Goal: Task Accomplishment & Management: Use online tool/utility

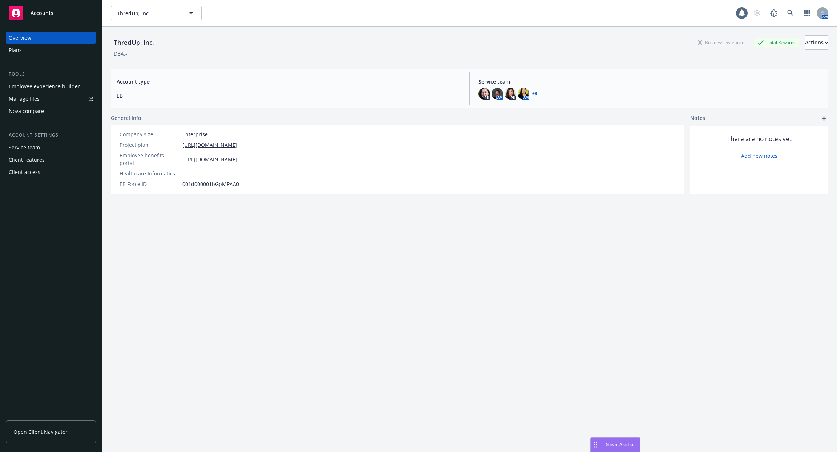
click at [577, 40] on div "ThredUp, Inc. Business Insurance Total Rewards Actions" at bounding box center [469, 42] width 717 height 15
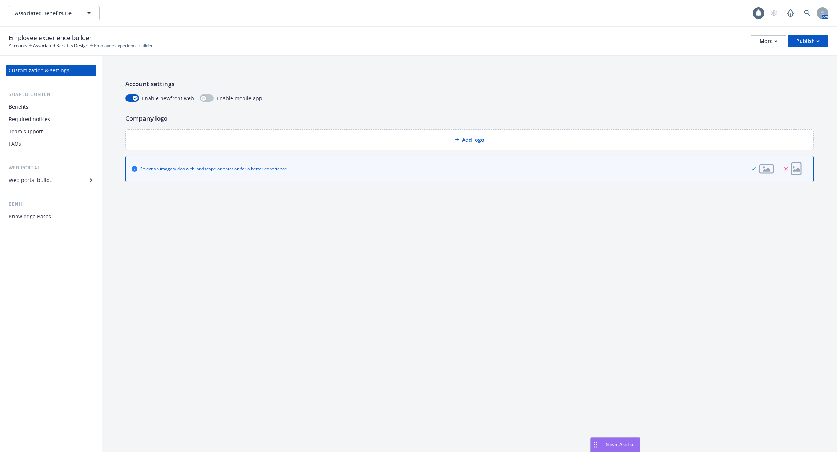
click at [49, 180] on div "Web portal builder" at bounding box center [31, 180] width 45 height 12
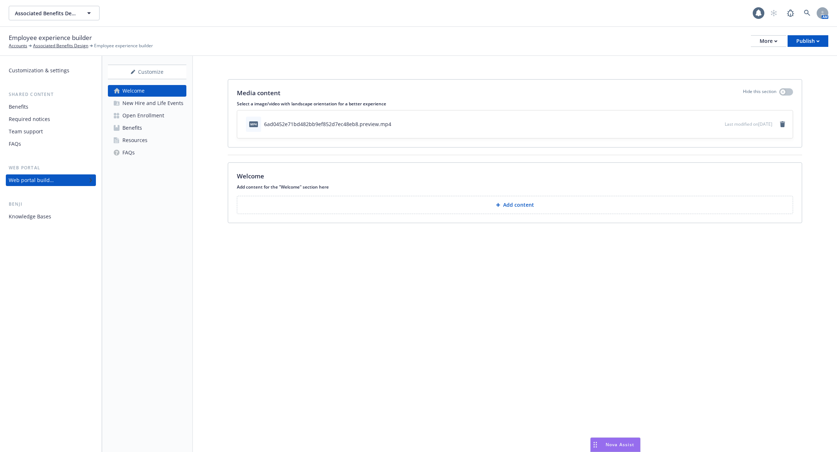
click at [57, 107] on div "Benefits" at bounding box center [51, 107] width 84 height 12
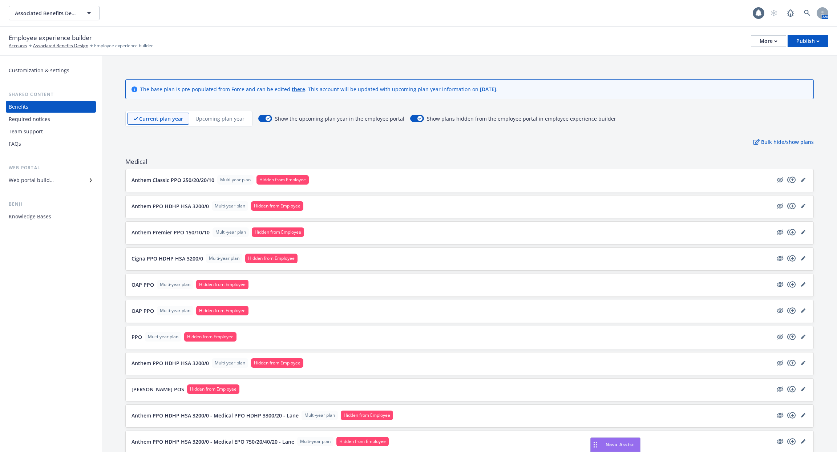
click at [54, 122] on div "Required notices" at bounding box center [51, 119] width 84 height 12
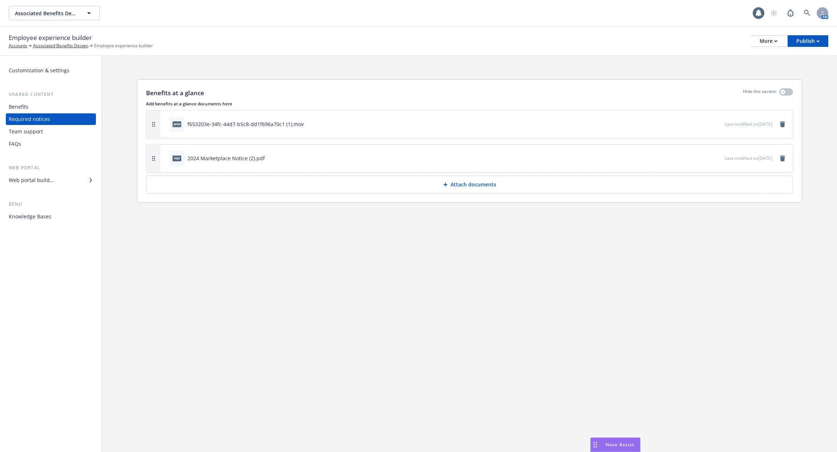
click at [53, 128] on div "Team support" at bounding box center [51, 132] width 84 height 12
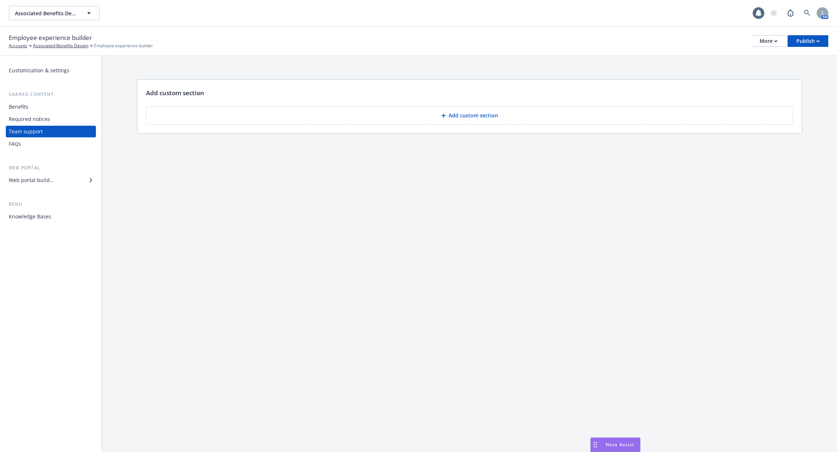
click at [52, 133] on div "Team support" at bounding box center [51, 132] width 84 height 12
click at [49, 144] on div "FAQs" at bounding box center [51, 144] width 84 height 12
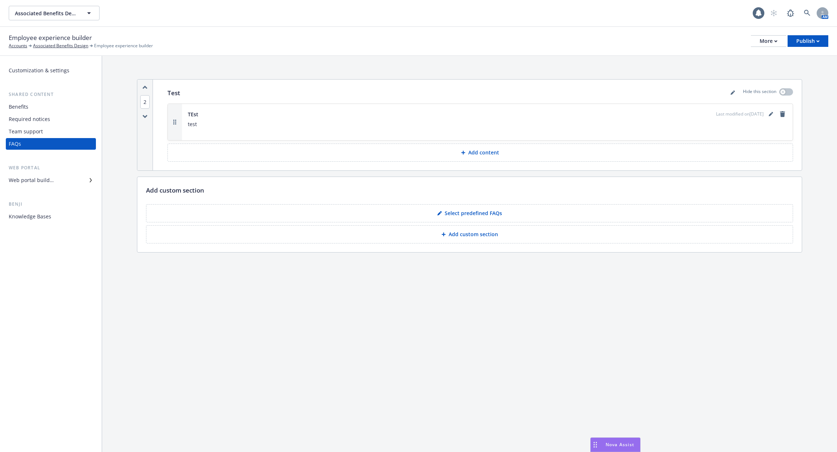
click at [54, 181] on div "Web portal builder" at bounding box center [51, 180] width 84 height 12
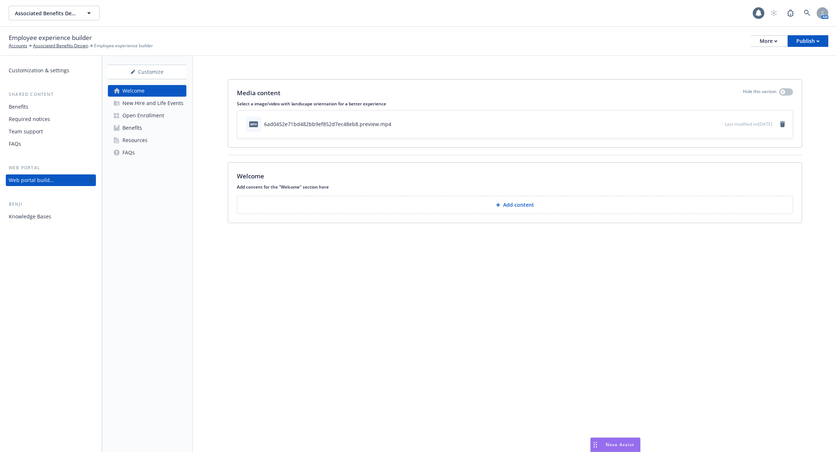
click at [39, 105] on div "Benefits" at bounding box center [51, 107] width 84 height 12
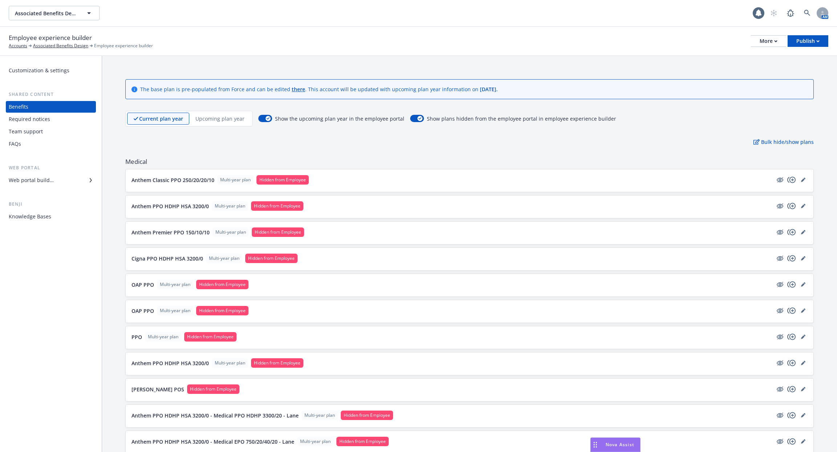
click at [38, 119] on div "Required notices" at bounding box center [29, 119] width 41 height 12
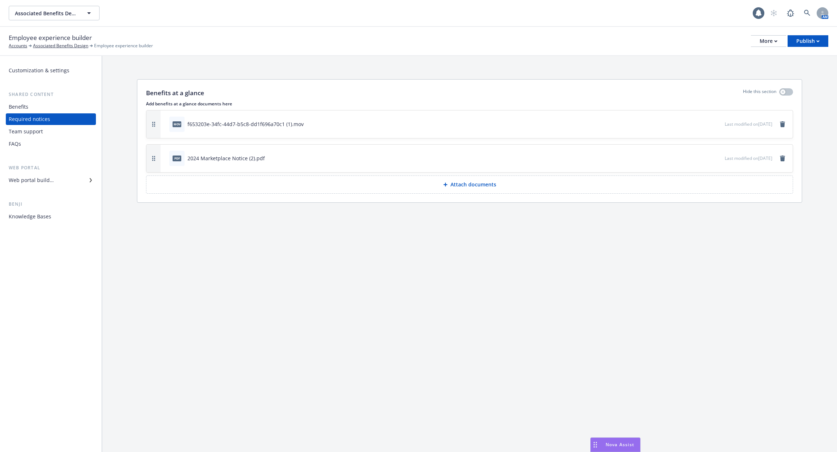
click at [42, 107] on div "Benefits" at bounding box center [51, 107] width 84 height 12
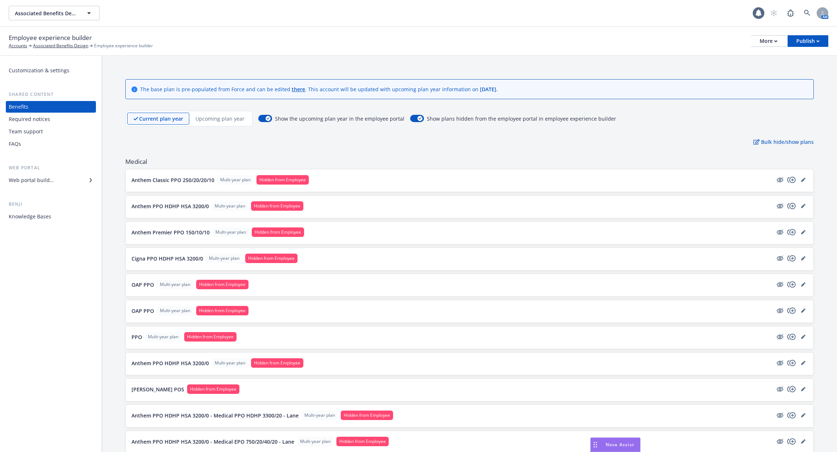
click at [45, 121] on div "Required notices" at bounding box center [29, 119] width 41 height 12
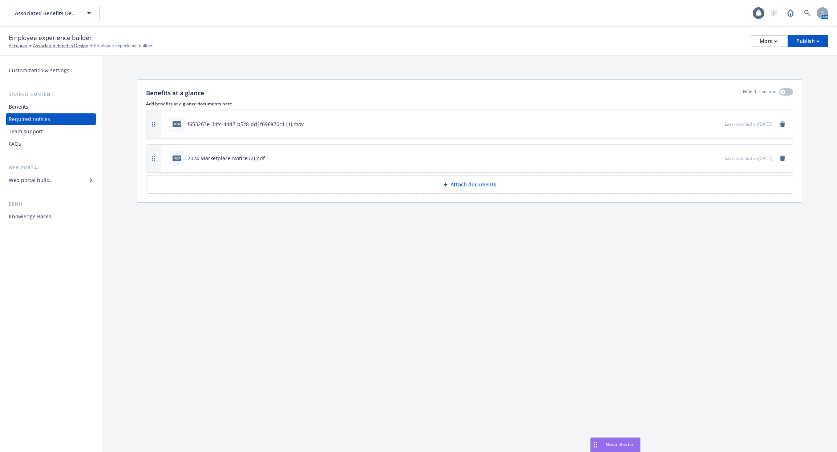
click at [46, 138] on div "FAQs" at bounding box center [51, 144] width 84 height 12
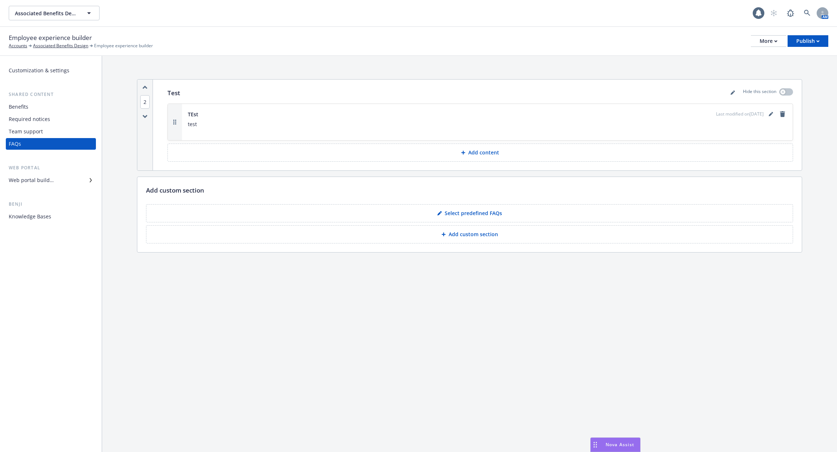
click at [47, 132] on div "Team support" at bounding box center [51, 132] width 84 height 12
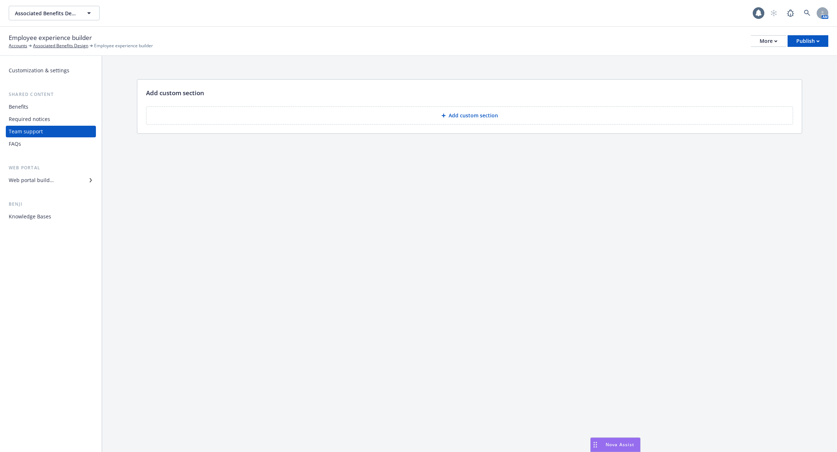
click at [48, 182] on div "Web portal builder" at bounding box center [31, 180] width 45 height 12
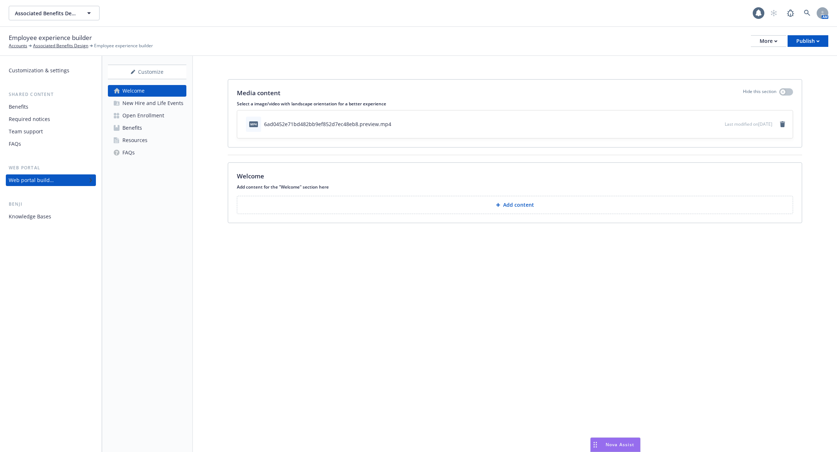
click at [55, 104] on div "Benefits" at bounding box center [51, 107] width 84 height 12
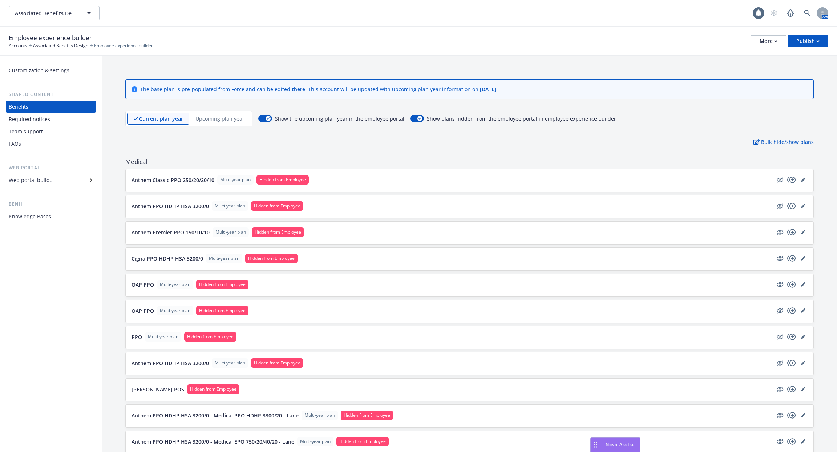
click at [38, 192] on div "Customization & settings Shared content Benefits Required notices Team support …" at bounding box center [51, 144] width 90 height 158
click at [44, 181] on div "Web portal builder" at bounding box center [31, 180] width 45 height 12
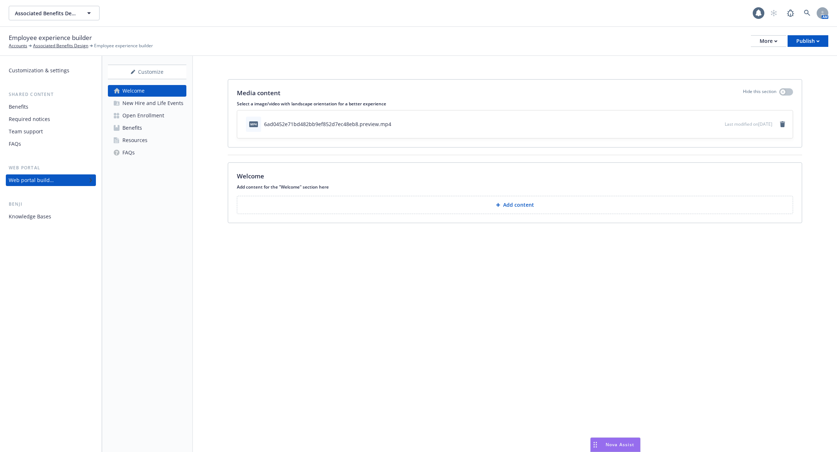
click at [121, 155] on div "FAQs" at bounding box center [123, 153] width 24 height 12
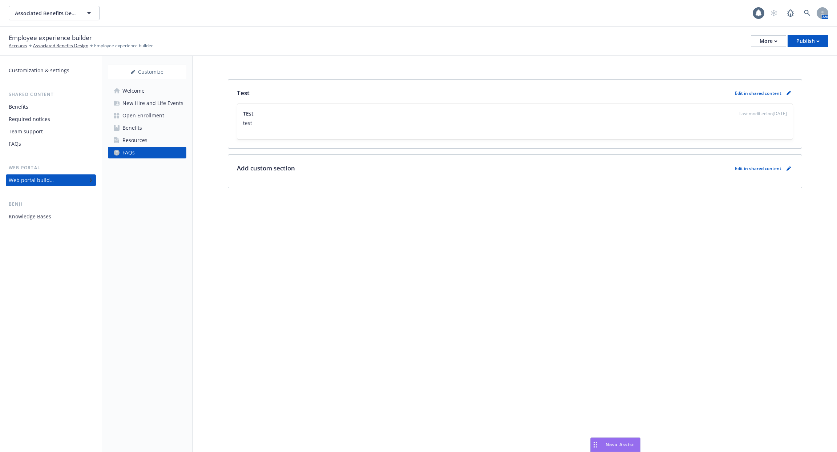
click at [139, 135] on div "Resources" at bounding box center [134, 140] width 25 height 12
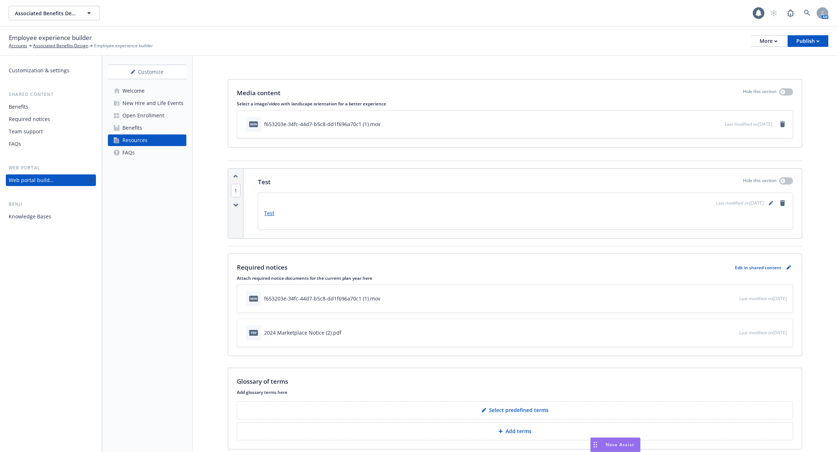
click at [143, 127] on link "Benefits" at bounding box center [147, 128] width 78 height 12
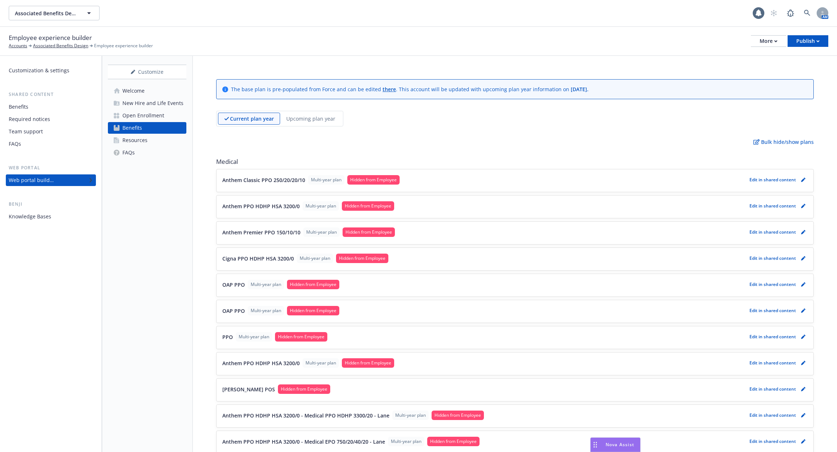
click at [144, 118] on div "Open Enrollment" at bounding box center [143, 116] width 42 height 12
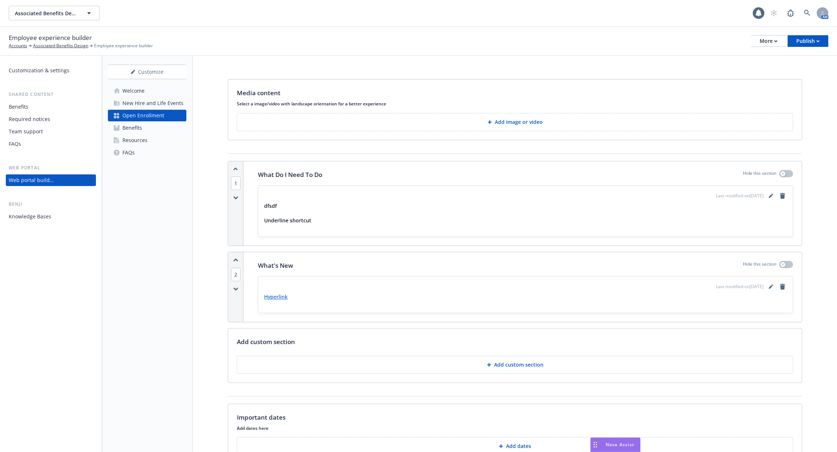
click at [68, 111] on div "Benefits" at bounding box center [51, 107] width 84 height 12
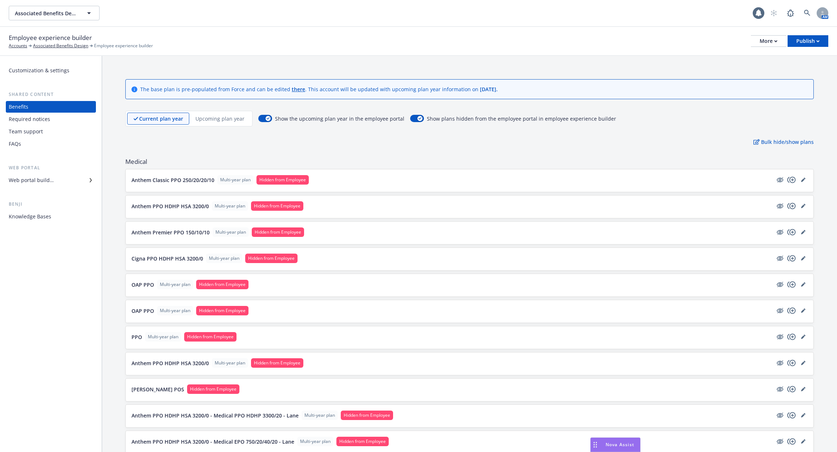
click at [68, 122] on div "Required notices" at bounding box center [51, 119] width 84 height 12
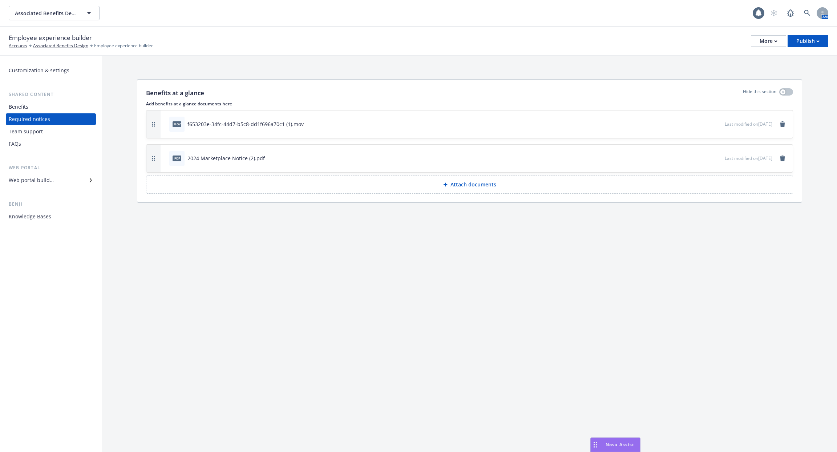
click at [65, 153] on div "Customization & settings Shared content Benefits Required notices Team support …" at bounding box center [51, 144] width 90 height 158
click at [66, 141] on div "FAQs" at bounding box center [51, 144] width 84 height 12
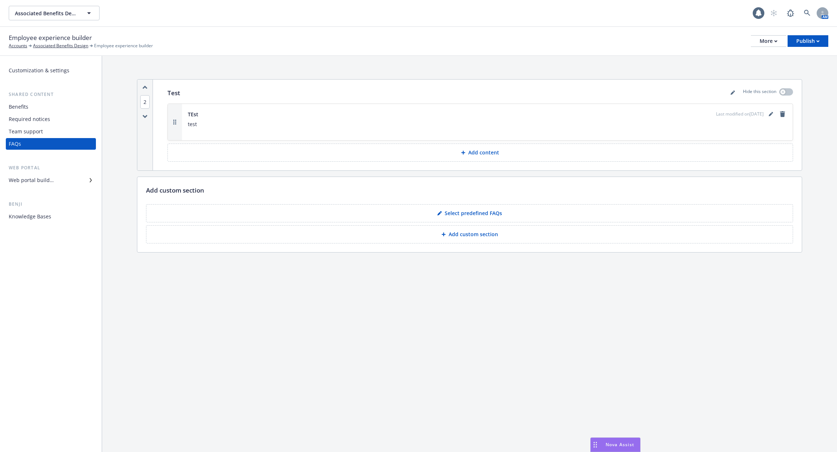
click at [66, 134] on div "Team support" at bounding box center [51, 132] width 84 height 12
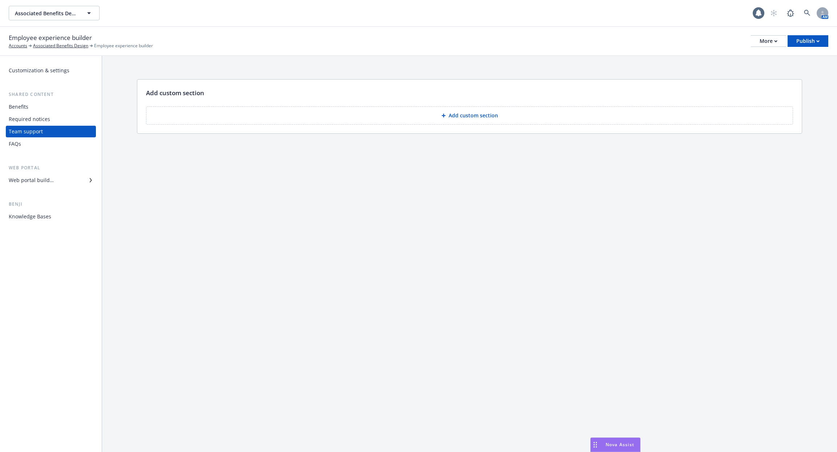
click at [66, 114] on div "Required notices" at bounding box center [51, 119] width 84 height 12
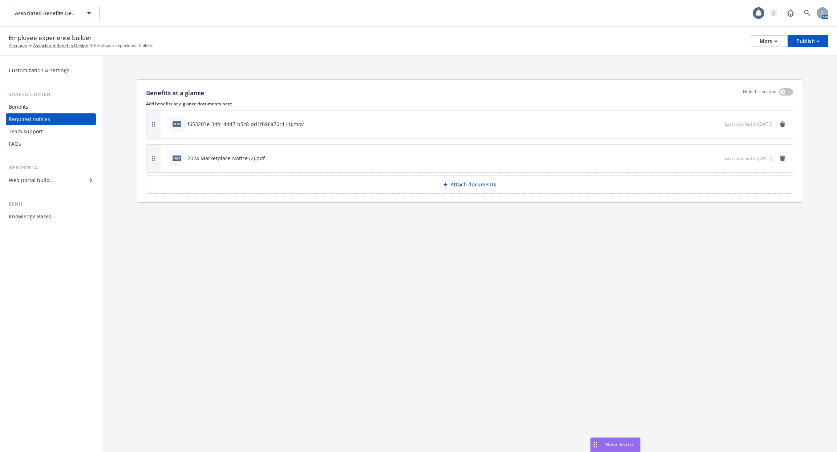
click at [63, 107] on div "Benefits" at bounding box center [51, 107] width 84 height 12
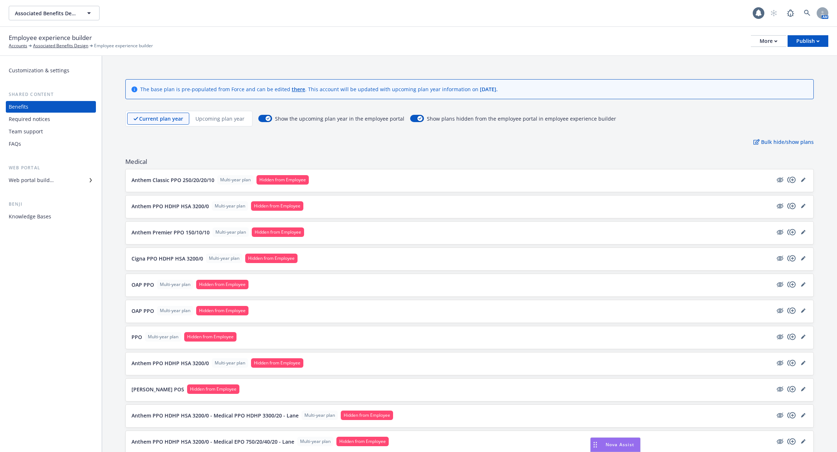
click at [62, 182] on div "Web portal builder" at bounding box center [51, 180] width 84 height 12
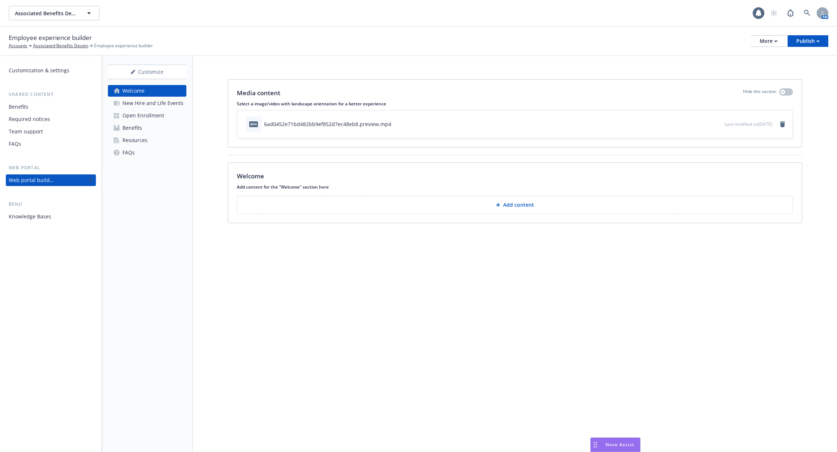
click at [143, 134] on div "Resources" at bounding box center [134, 140] width 25 height 12
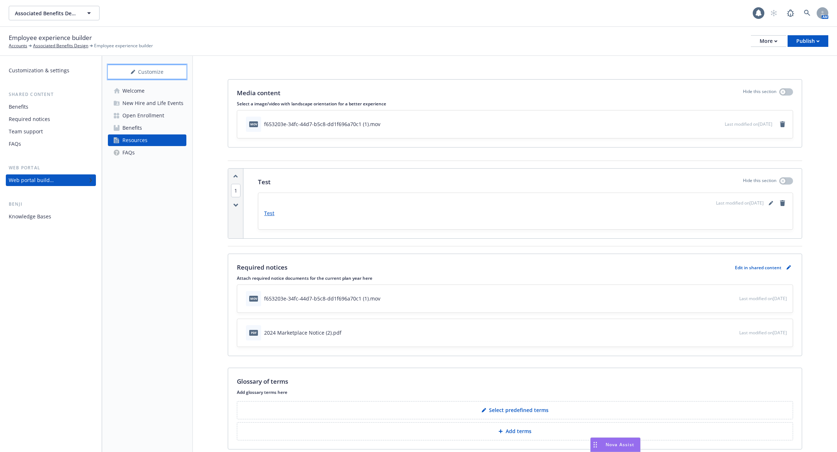
click at [143, 69] on div "Customize" at bounding box center [147, 72] width 78 height 14
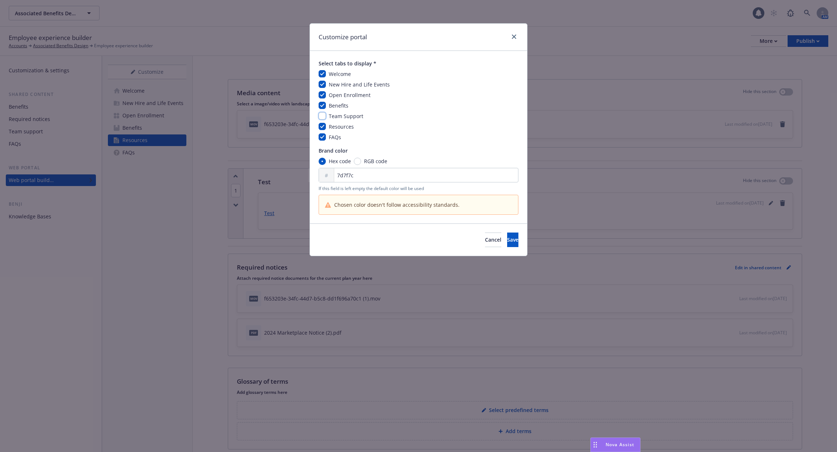
click at [322, 114] on input "checkbox" at bounding box center [322, 115] width 7 height 7
checkbox input "true"
click at [513, 40] on link "close" at bounding box center [514, 36] width 9 height 9
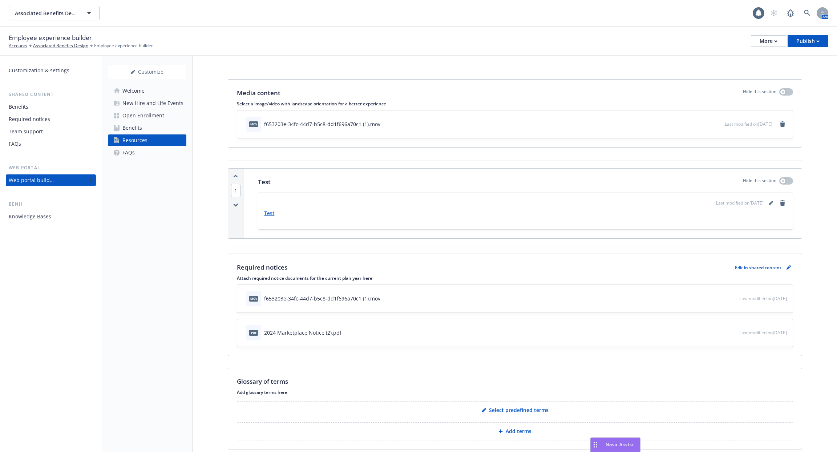
click at [167, 103] on div "New Hire and Life Events" at bounding box center [152, 103] width 61 height 12
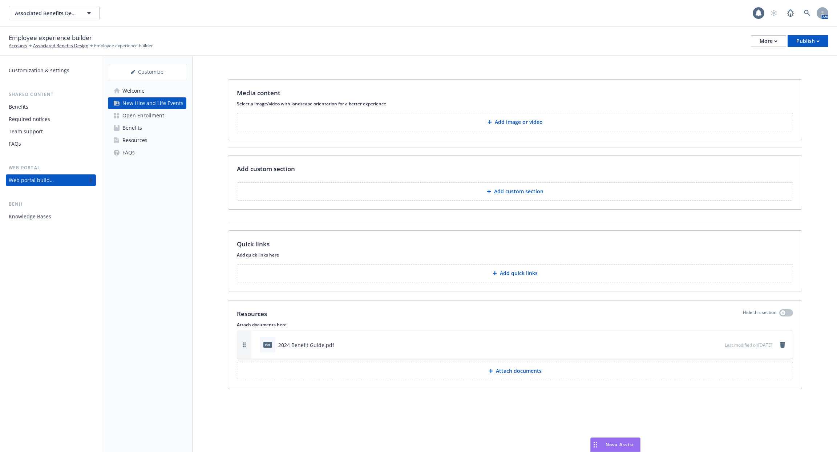
click at [38, 65] on div "Customization & settings" at bounding box center [39, 71] width 61 height 12
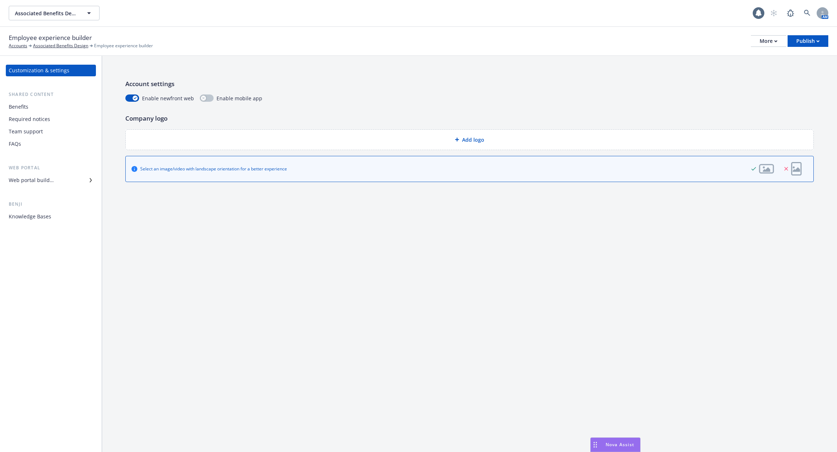
click at [38, 65] on div "Customization & settings" at bounding box center [39, 71] width 61 height 12
click at [42, 146] on div "FAQs" at bounding box center [51, 144] width 84 height 12
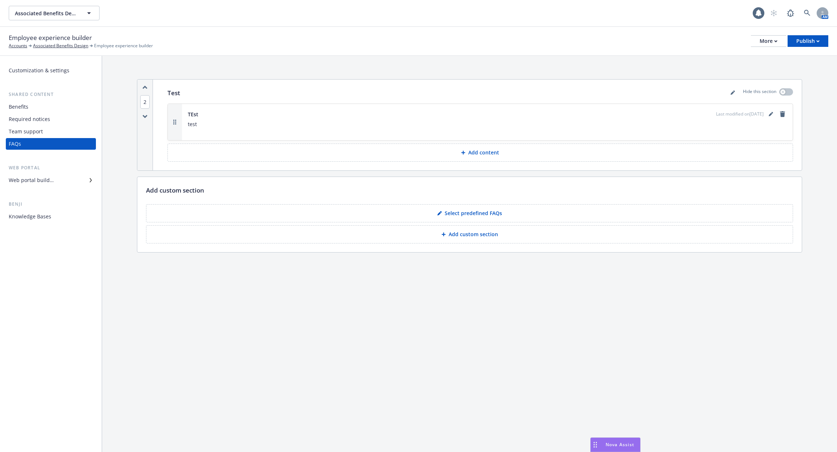
click at [52, 122] on div "Required notices" at bounding box center [51, 119] width 84 height 12
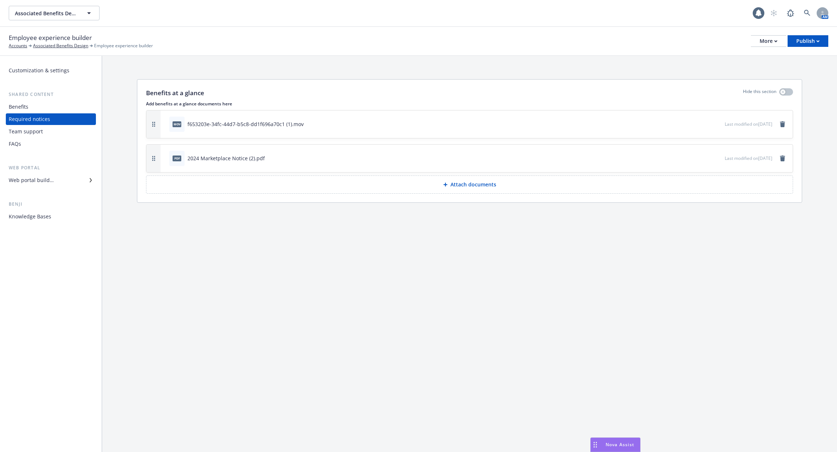
click at [52, 167] on div "Web portal" at bounding box center [51, 167] width 90 height 7
click at [52, 180] on div "Web portal builder" at bounding box center [31, 180] width 45 height 12
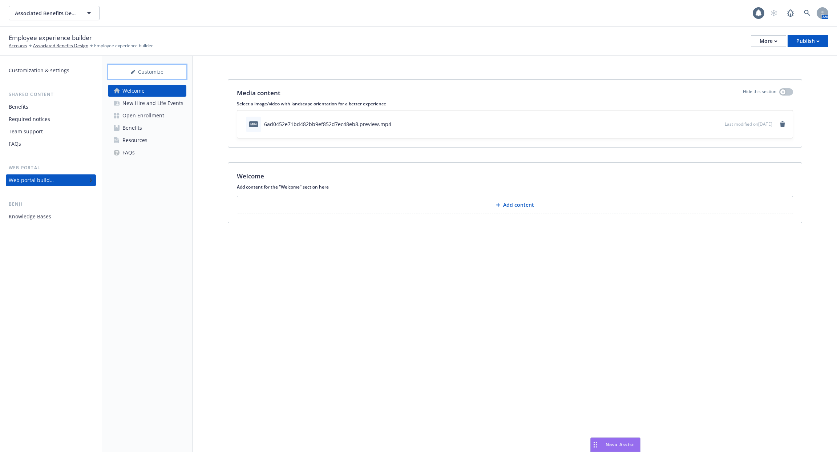
click at [155, 76] on div "Customize" at bounding box center [147, 72] width 78 height 14
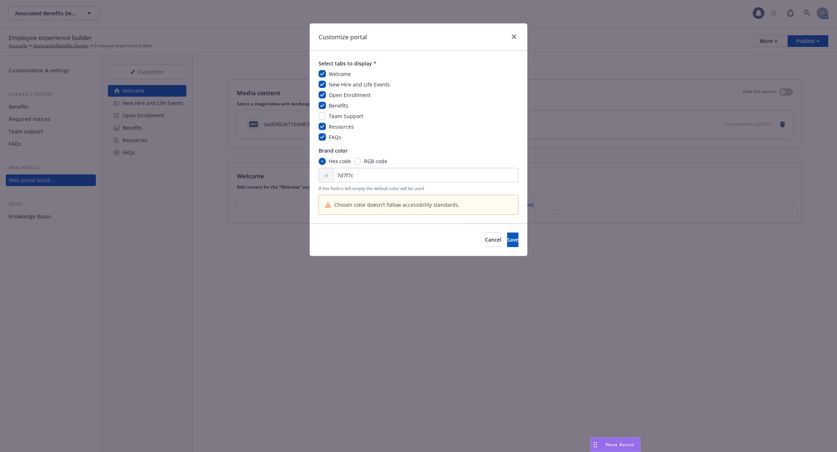
click at [174, 177] on div "Customize portal Select tabs to display * Welcome New Hire and Life Events Open…" at bounding box center [418, 226] width 837 height 452
click at [485, 244] on button "Cancel" at bounding box center [493, 239] width 16 height 15
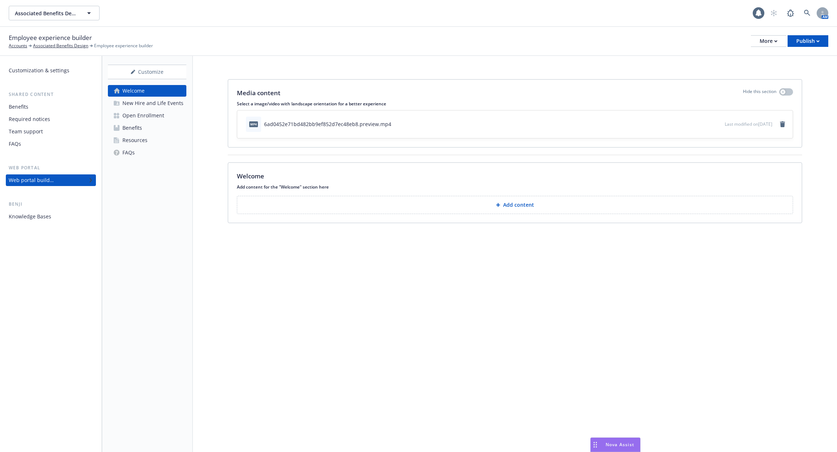
click at [139, 127] on div "Benefits" at bounding box center [132, 128] width 20 height 12
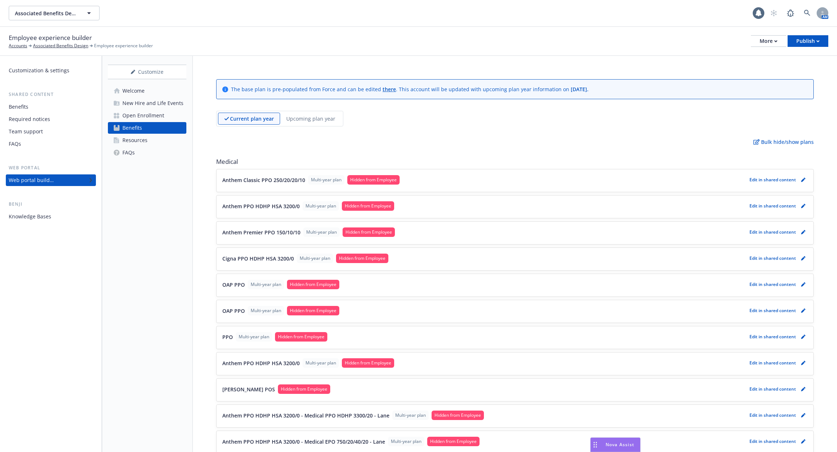
click at [142, 141] on div "Resources" at bounding box center [134, 140] width 25 height 12
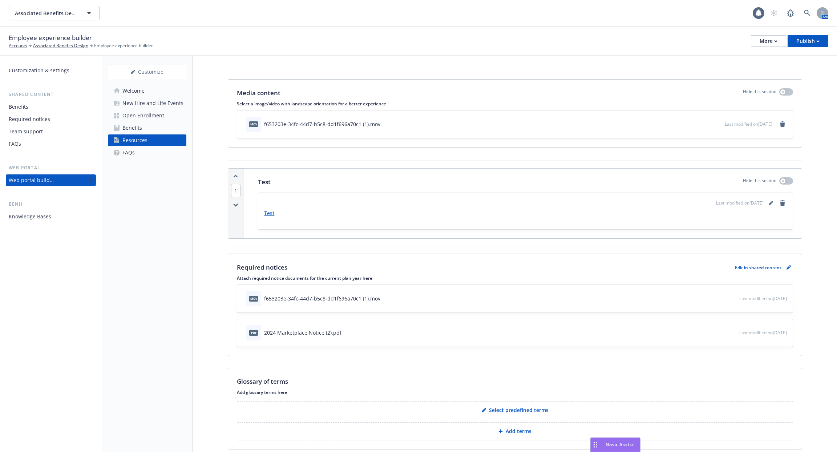
click at [141, 129] on div "Benefits" at bounding box center [132, 128] width 20 height 12
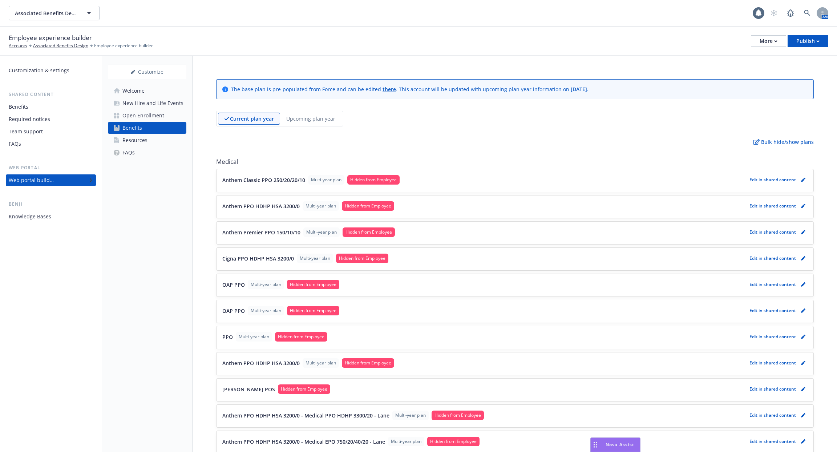
click at [765, 180] on p "Edit in shared content" at bounding box center [772, 180] width 46 height 6
click at [805, 180] on icon "pencil" at bounding box center [803, 180] width 4 height 4
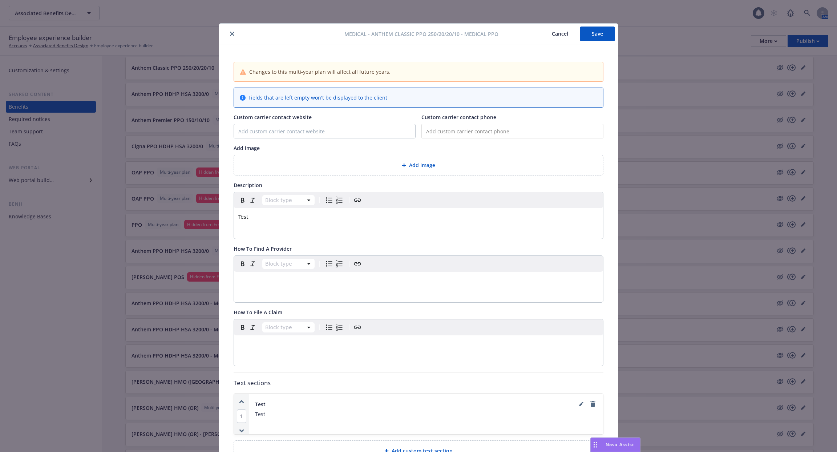
scroll to position [18, 0]
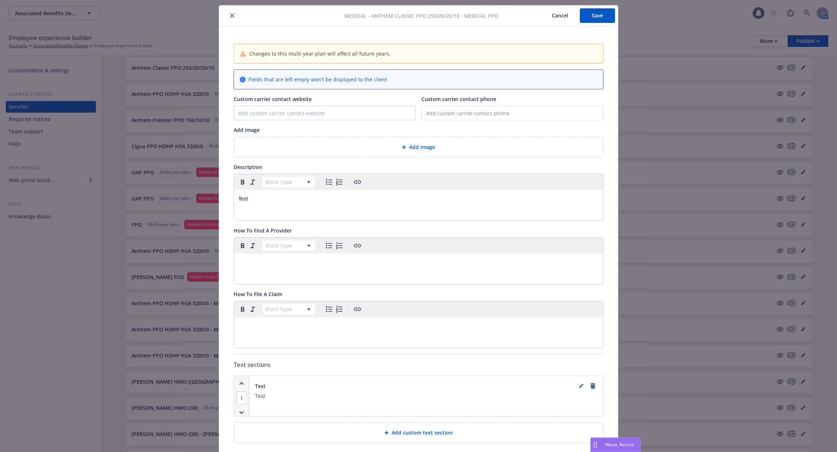
click at [234, 17] on button "close" at bounding box center [232, 15] width 9 height 9
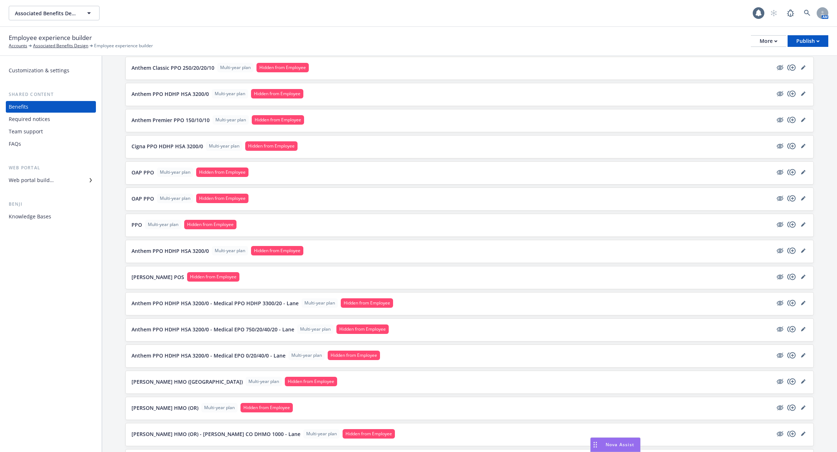
click at [45, 178] on div "Web portal builder" at bounding box center [31, 180] width 45 height 12
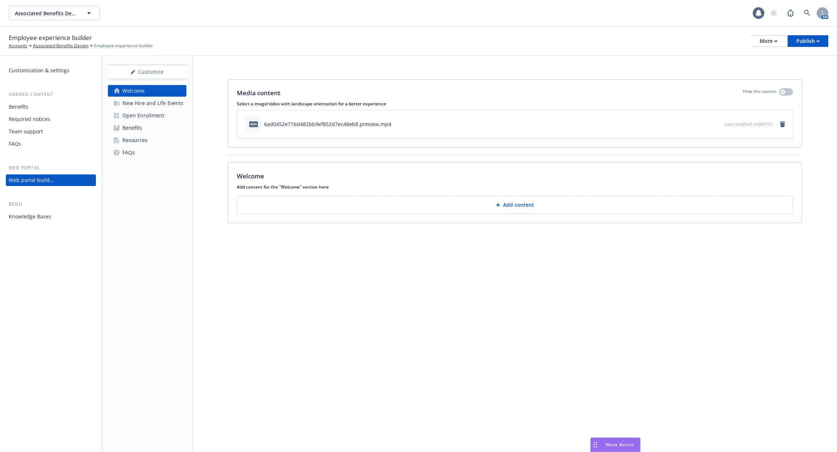
click at [137, 127] on div "Benefits" at bounding box center [132, 128] width 20 height 12
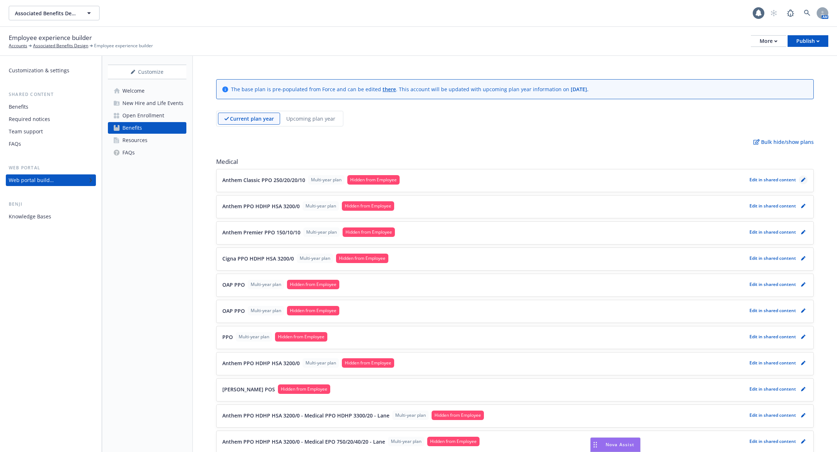
click at [806, 181] on link "pencil" at bounding box center [803, 179] width 9 height 9
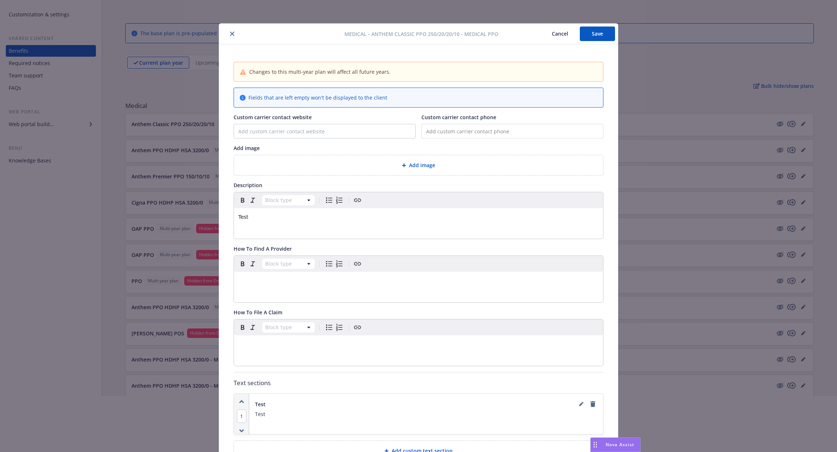
scroll to position [112, 0]
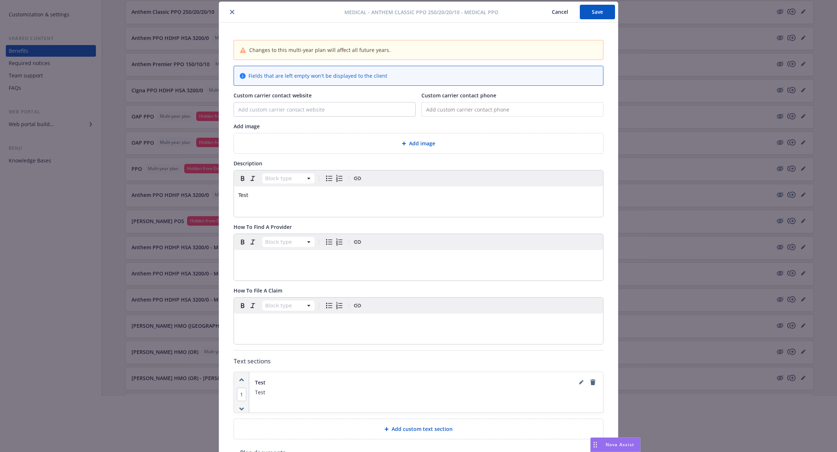
click at [229, 13] on button "close" at bounding box center [232, 12] width 9 height 9
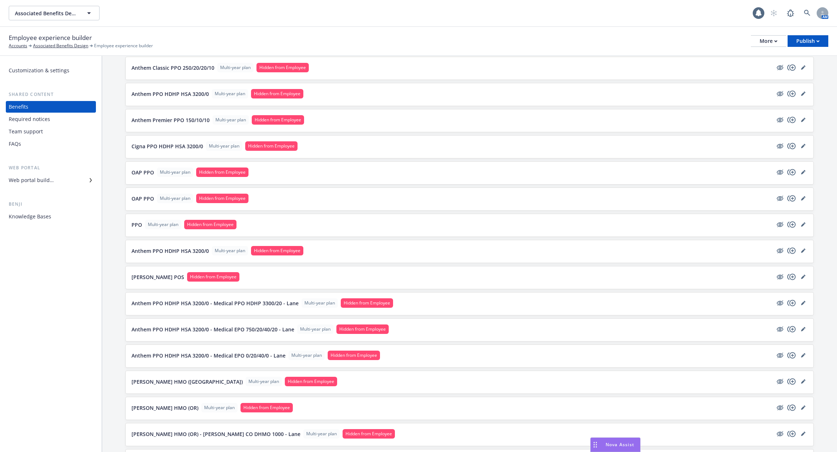
click at [34, 188] on div "Customization & settings Shared content Benefits Required notices Team support …" at bounding box center [51, 144] width 90 height 158
click at [39, 182] on div "Web portal builder" at bounding box center [31, 180] width 45 height 12
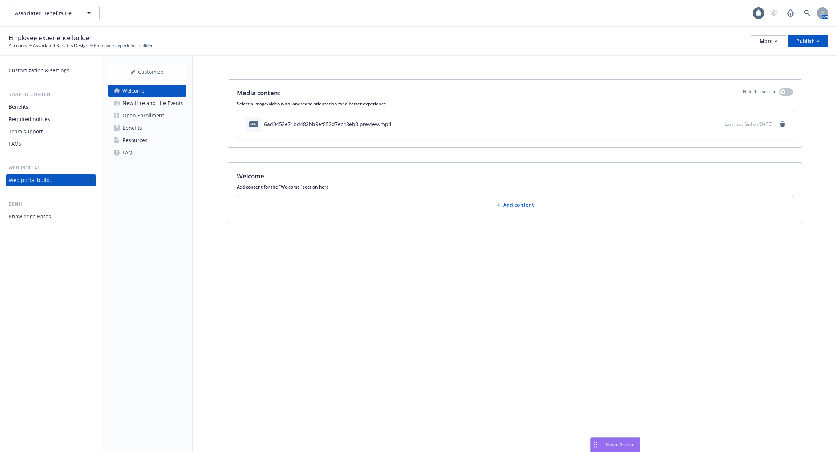
click at [155, 105] on div "New Hire and Life Events" at bounding box center [152, 103] width 61 height 12
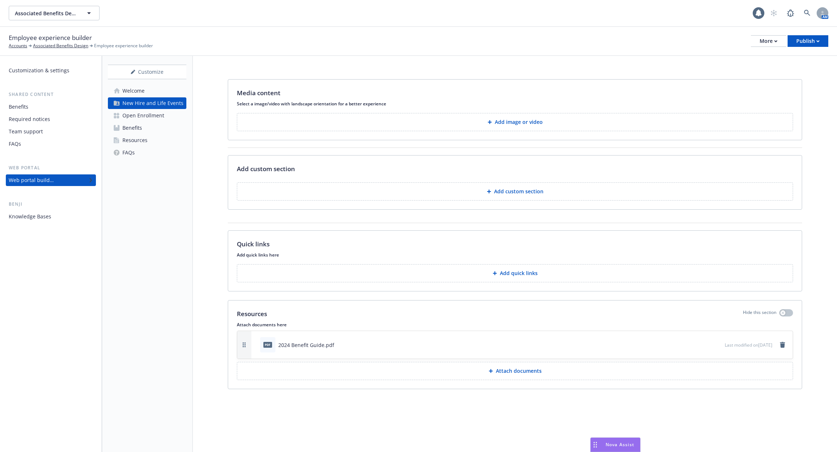
click at [153, 112] on div "Open Enrollment" at bounding box center [143, 116] width 42 height 12
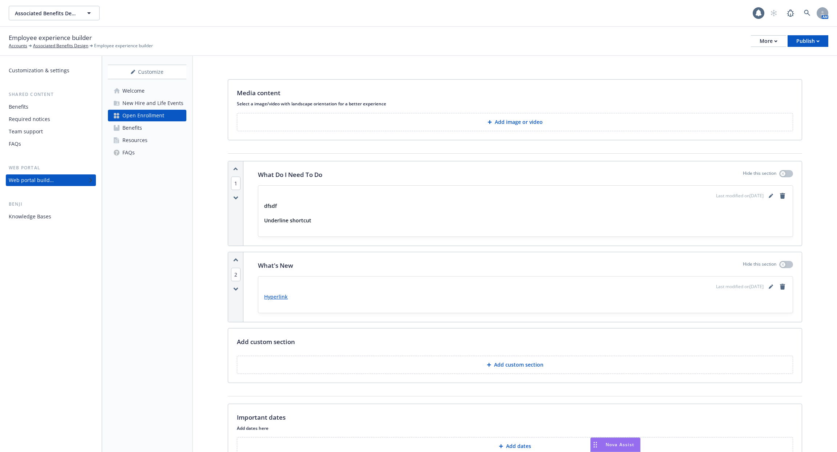
click at [52, 226] on div "Customization & settings Shared content Benefits Required notices Team support …" at bounding box center [51, 254] width 102 height 396
click at [54, 217] on div "Knowledge Bases" at bounding box center [51, 217] width 84 height 12
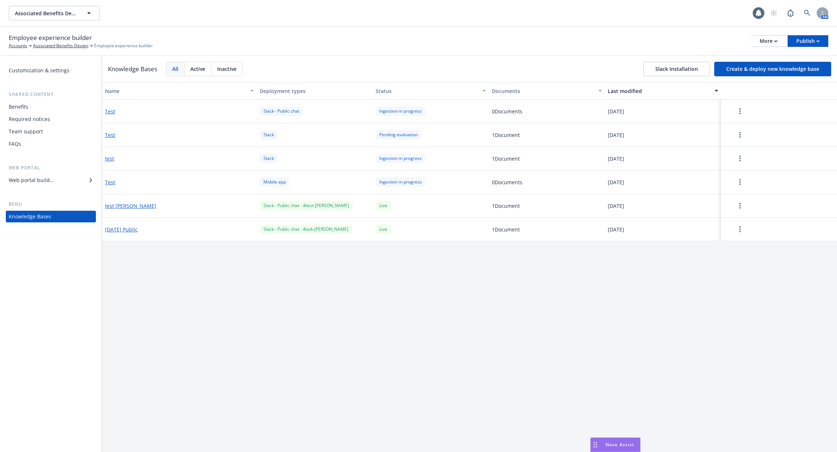
click at [56, 176] on div "Web portal builder" at bounding box center [51, 180] width 84 height 12
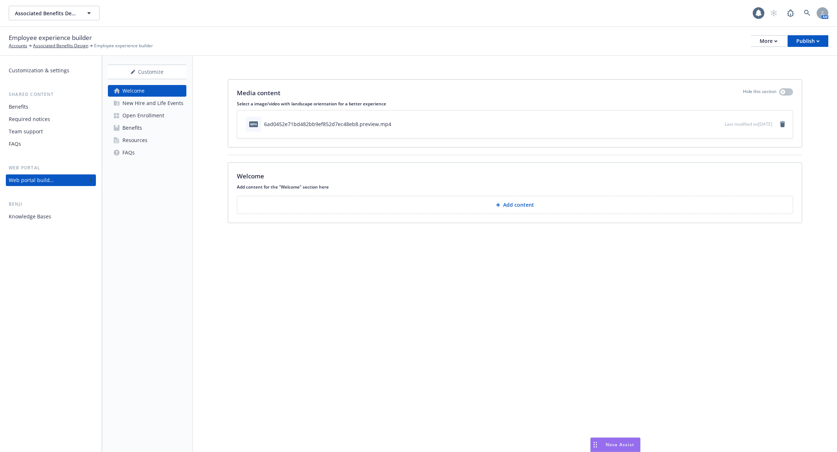
click at [135, 147] on link "FAQs" at bounding box center [147, 153] width 78 height 12
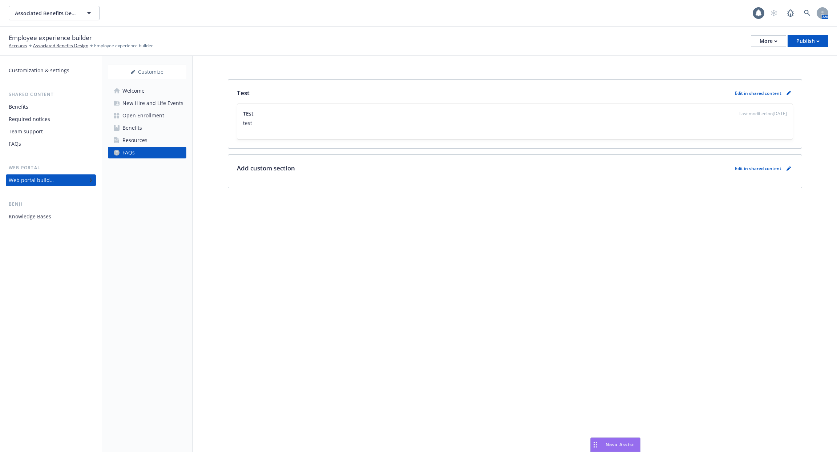
click at [134, 138] on div "Resources" at bounding box center [134, 140] width 25 height 12
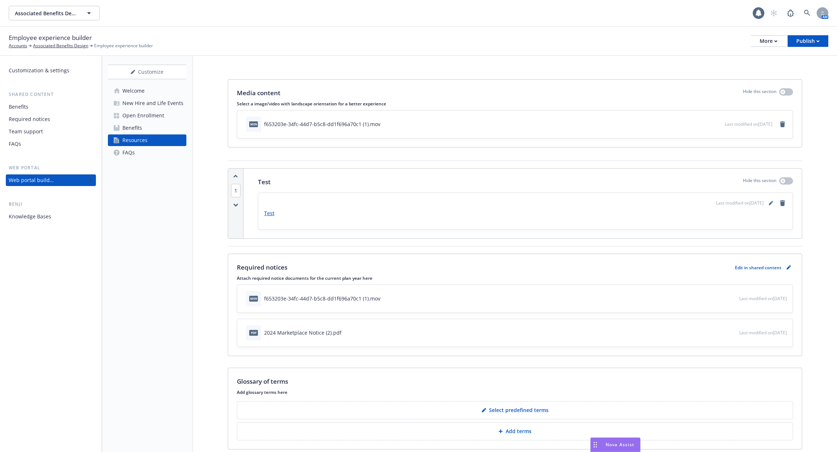
click at [154, 129] on link "Benefits" at bounding box center [147, 128] width 78 height 12
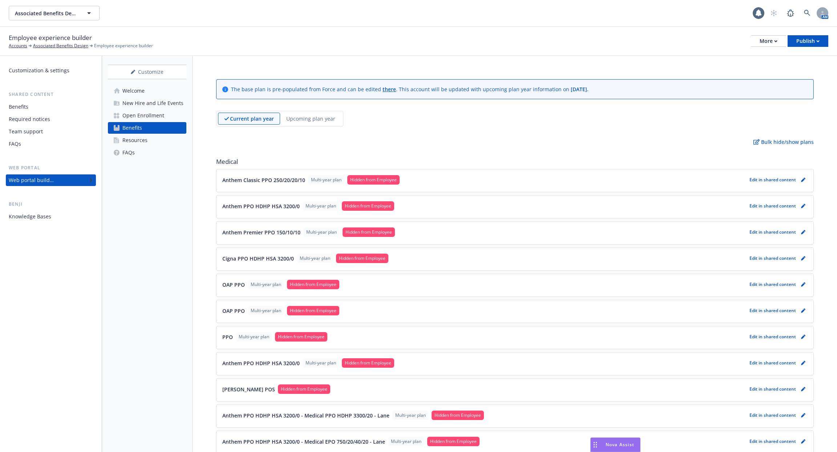
click at [165, 113] on link "Open Enrollment" at bounding box center [147, 116] width 78 height 12
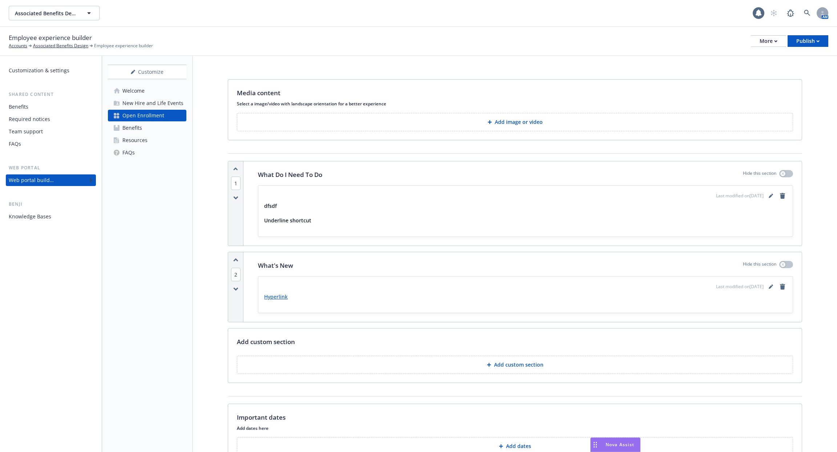
click at [156, 106] on div "New Hire and Life Events" at bounding box center [152, 103] width 61 height 12
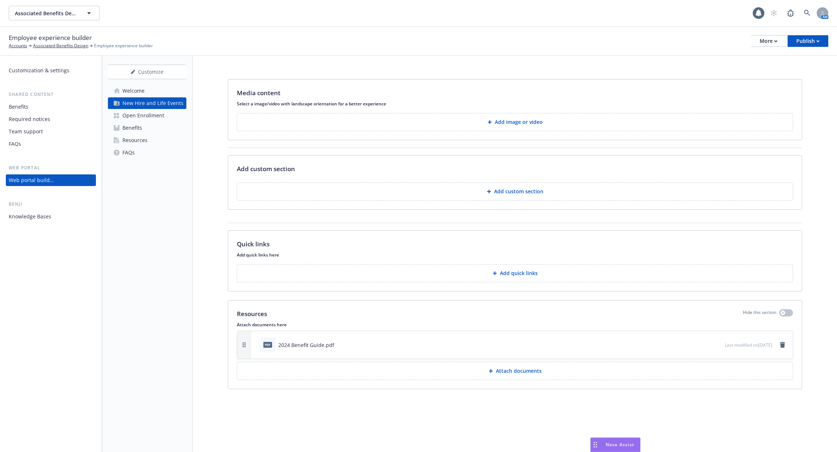
click at [154, 131] on link "Benefits" at bounding box center [147, 128] width 78 height 12
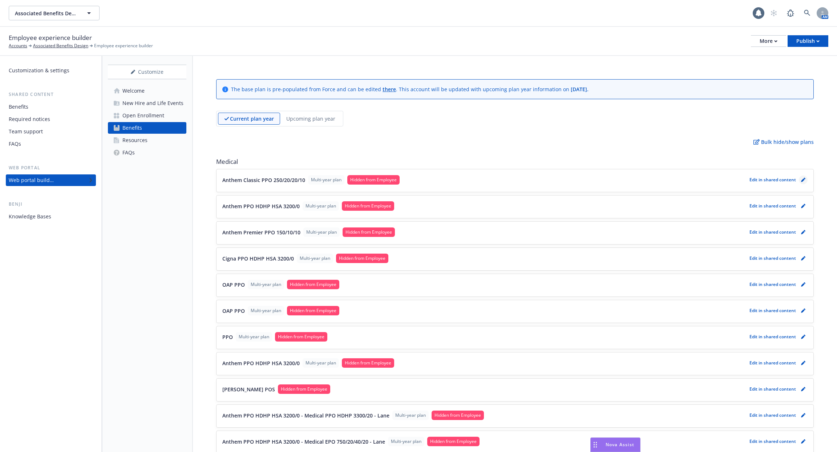
click at [802, 178] on icon "pencil" at bounding box center [803, 180] width 4 height 4
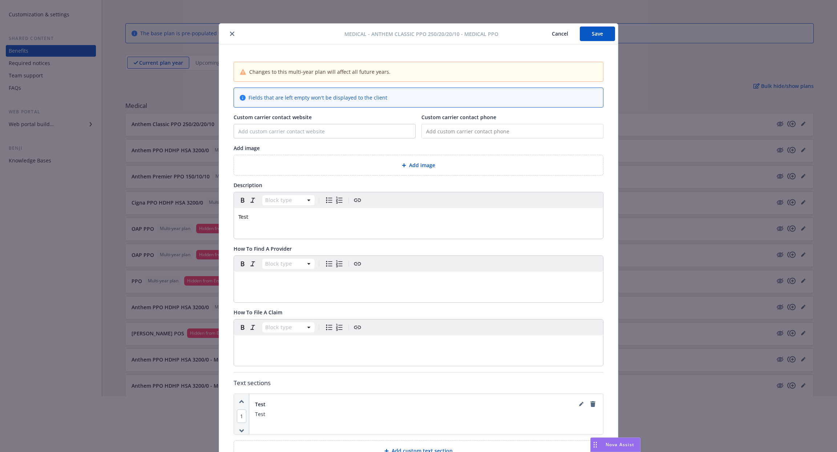
scroll to position [112, 0]
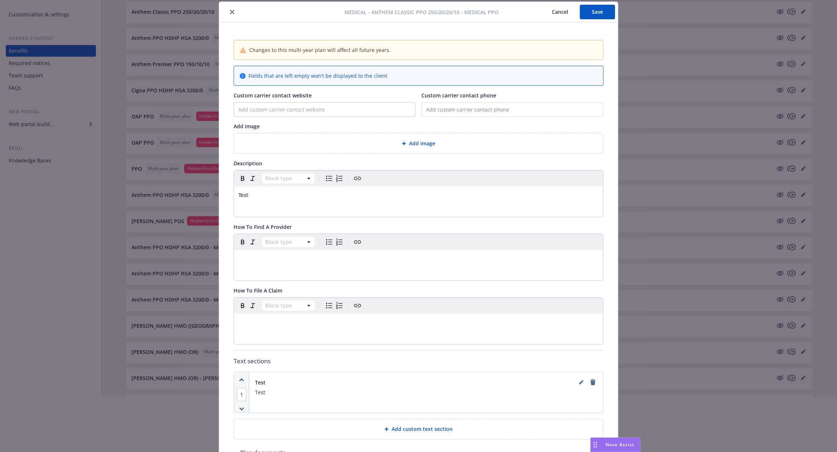
click at [563, 11] on button "Cancel" at bounding box center [560, 12] width 40 height 15
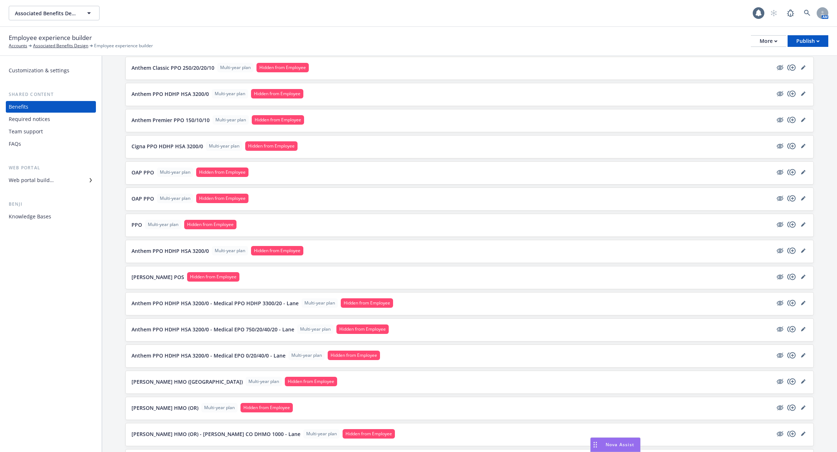
click at [44, 178] on div "Web portal builder" at bounding box center [31, 180] width 45 height 12
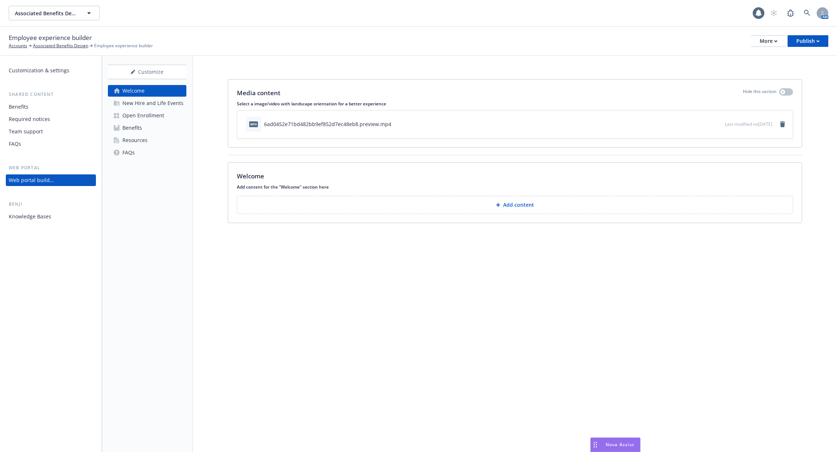
click at [144, 126] on link "Benefits" at bounding box center [147, 128] width 78 height 12
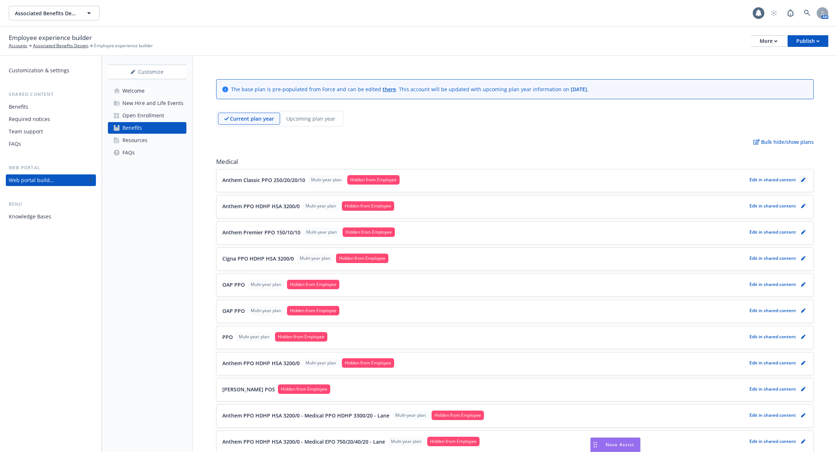
click at [799, 178] on link "pencil" at bounding box center [803, 179] width 9 height 9
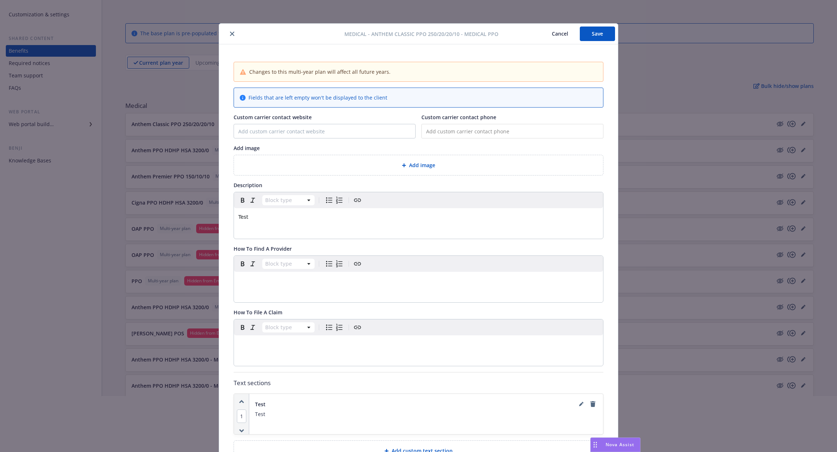
scroll to position [112, 0]
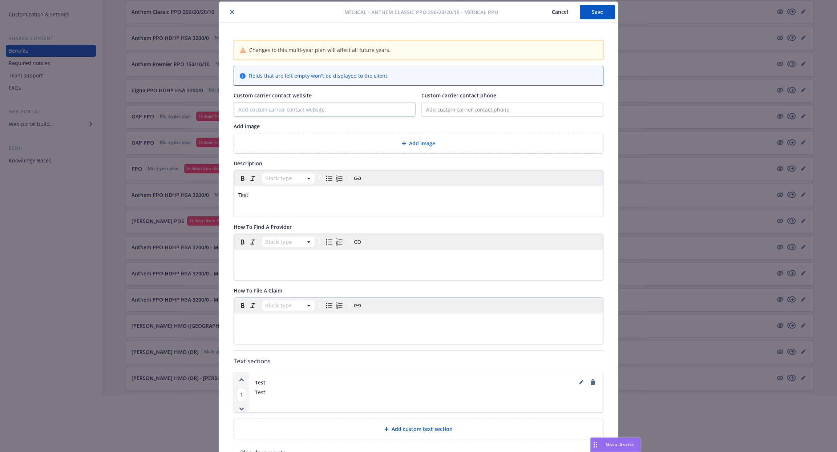
click at [233, 10] on icon "close" at bounding box center [232, 12] width 4 height 4
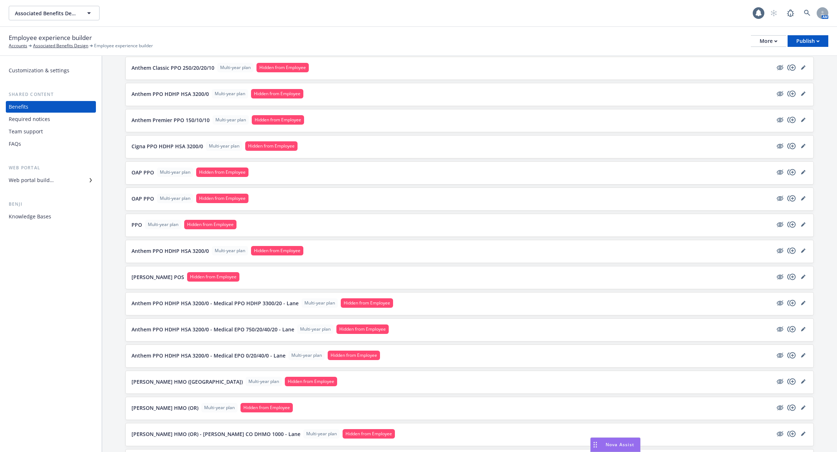
click at [51, 180] on div "Web portal builder" at bounding box center [31, 180] width 45 height 12
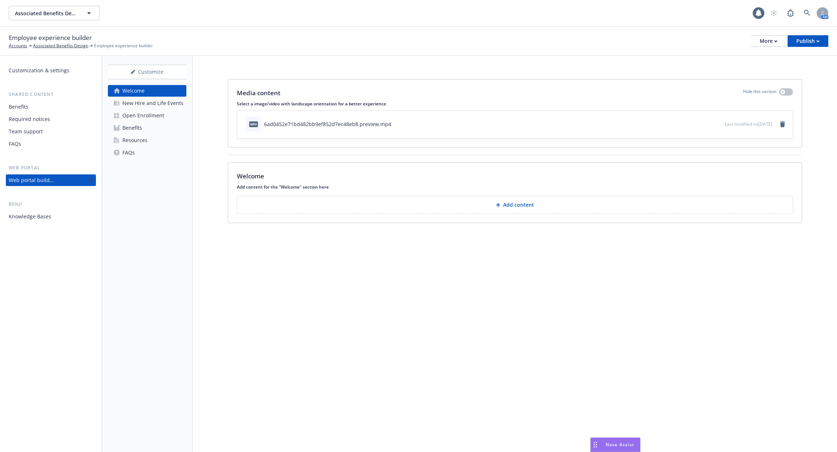
click at [136, 105] on div "New Hire and Life Events" at bounding box center [152, 103] width 61 height 12
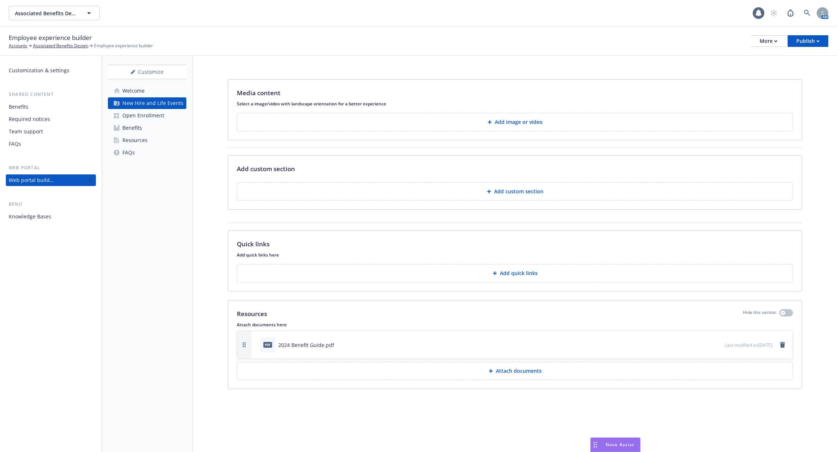
click at [139, 115] on div "Open Enrollment" at bounding box center [143, 116] width 42 height 12
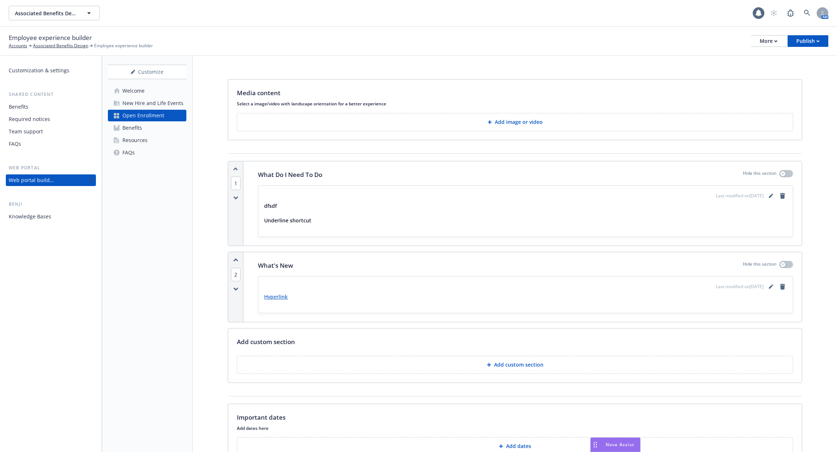
click at [150, 129] on link "Benefits" at bounding box center [147, 128] width 78 height 12
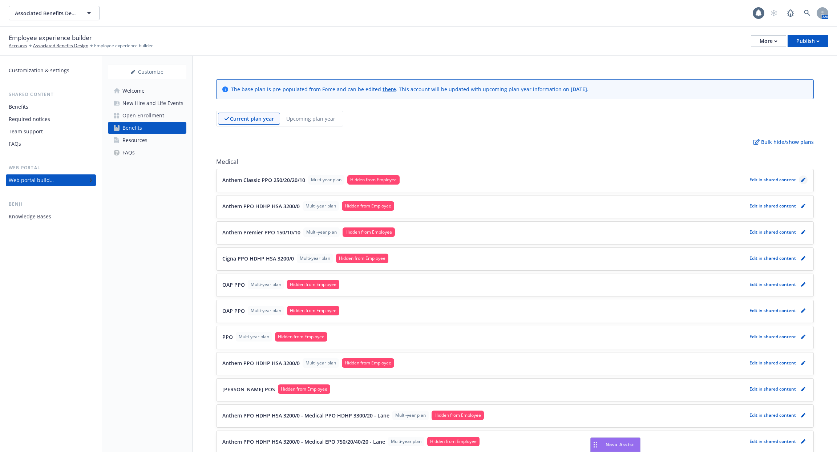
click at [803, 178] on icon "pencil" at bounding box center [803, 180] width 4 height 4
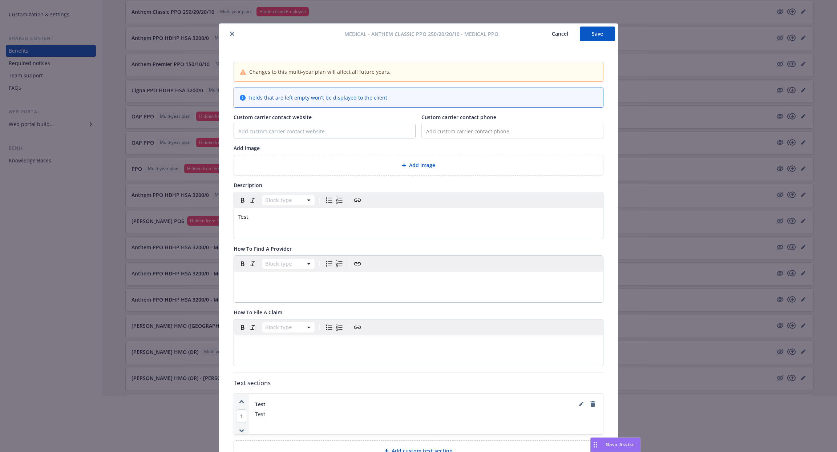
click at [230, 31] on button "close" at bounding box center [232, 33] width 9 height 9
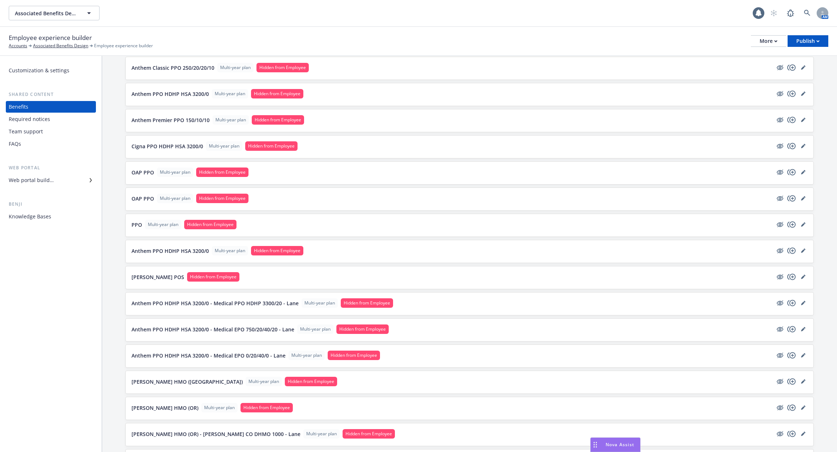
click at [65, 170] on div "Web portal" at bounding box center [51, 167] width 90 height 7
click at [63, 181] on div "Web portal builder" at bounding box center [51, 180] width 84 height 12
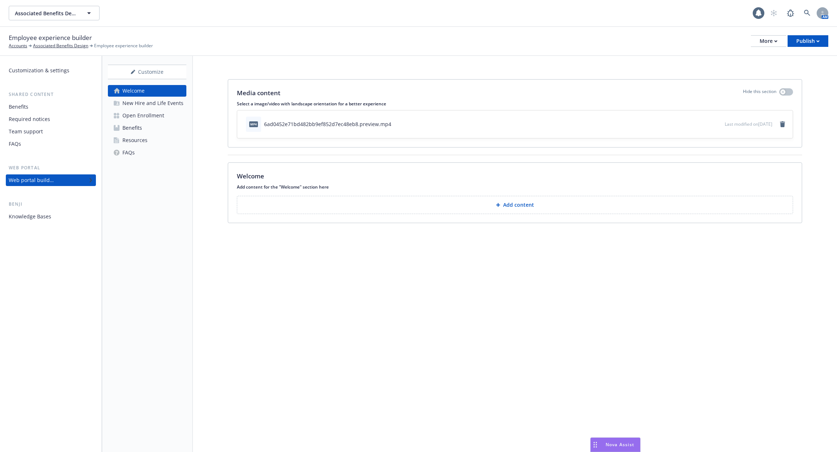
click at [161, 120] on div "Open Enrollment" at bounding box center [143, 116] width 42 height 12
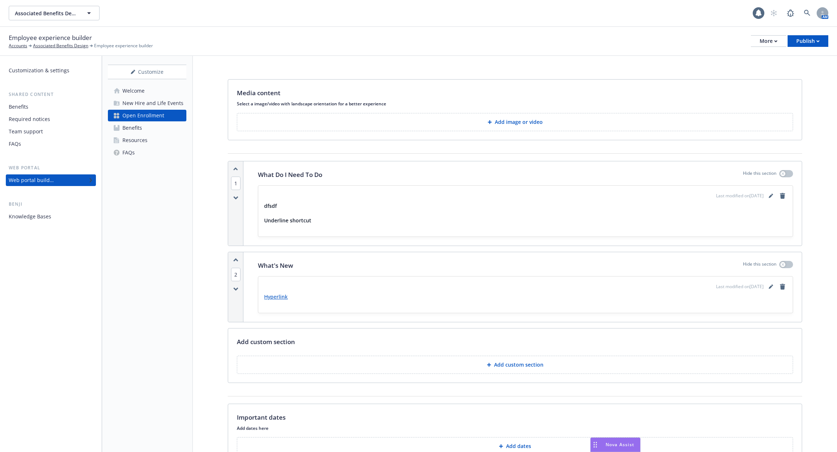
click at [161, 129] on link "Benefits" at bounding box center [147, 128] width 78 height 12
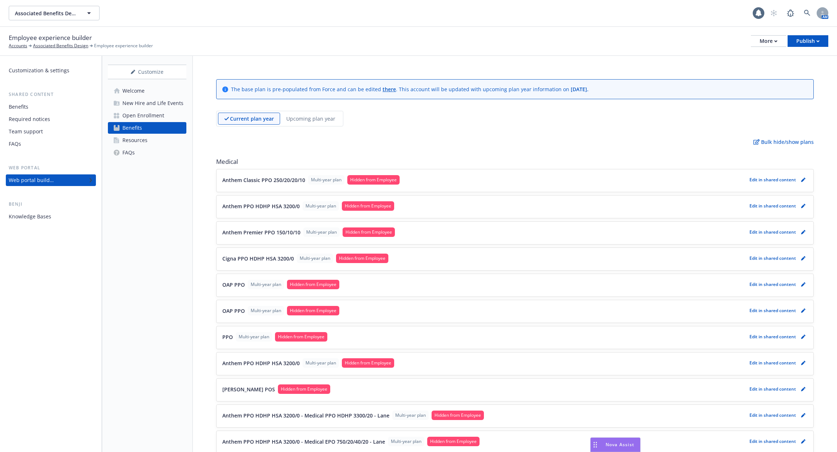
click at [48, 108] on div "Benefits" at bounding box center [51, 107] width 84 height 12
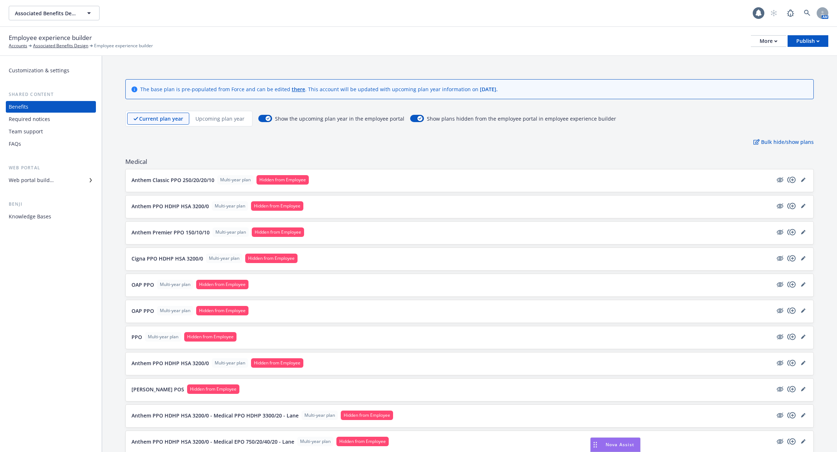
click at [50, 178] on div "Web portal builder" at bounding box center [31, 180] width 45 height 12
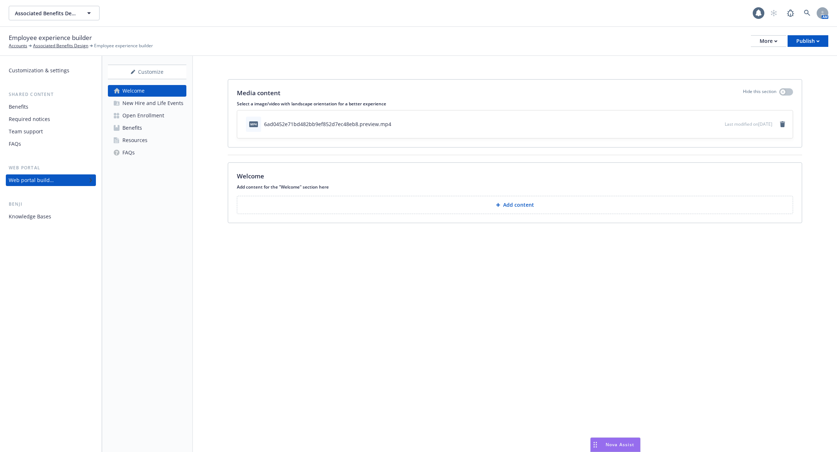
click at [140, 150] on link "FAQs" at bounding box center [147, 153] width 78 height 12
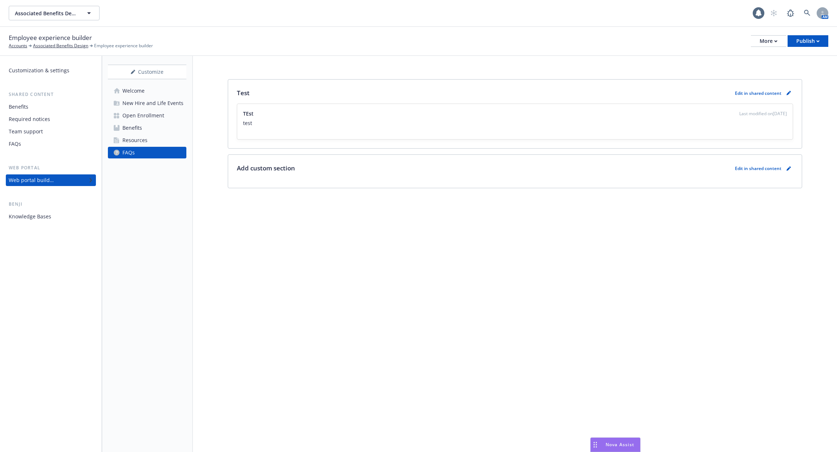
click at [143, 138] on div "Resources" at bounding box center [134, 140] width 25 height 12
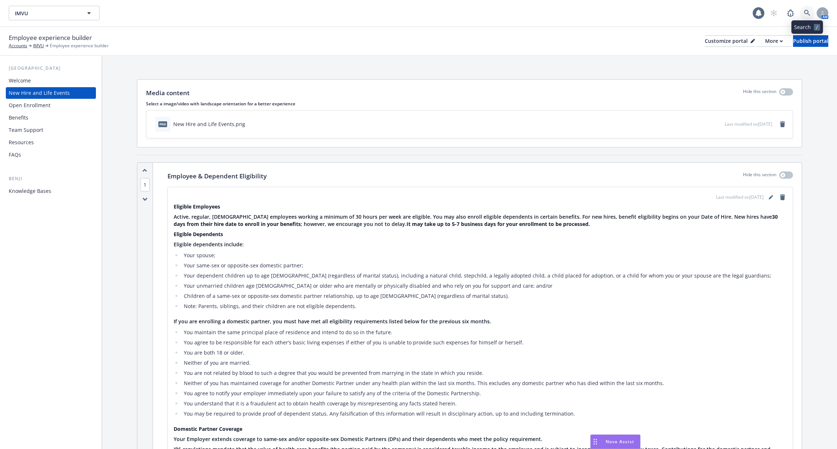
click at [806, 11] on icon at bounding box center [807, 13] width 7 height 7
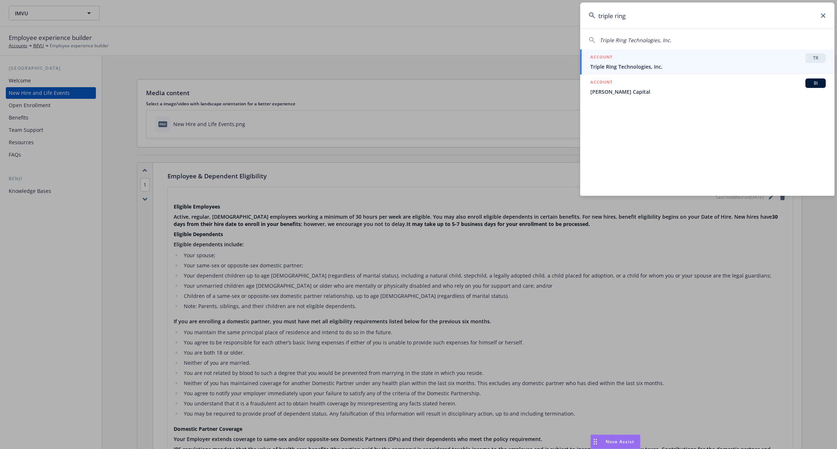
type input "triple ring"
click at [675, 61] on div "ACCOUNT TR" at bounding box center [707, 57] width 235 height 9
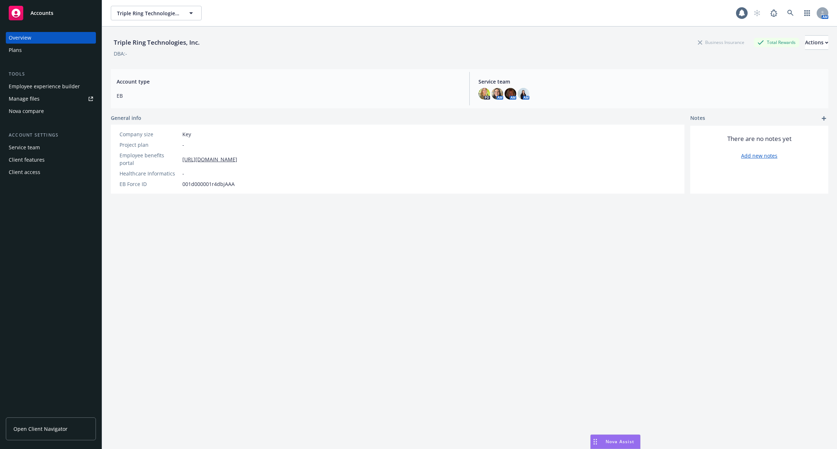
click at [34, 173] on div "Client access" at bounding box center [25, 172] width 32 height 12
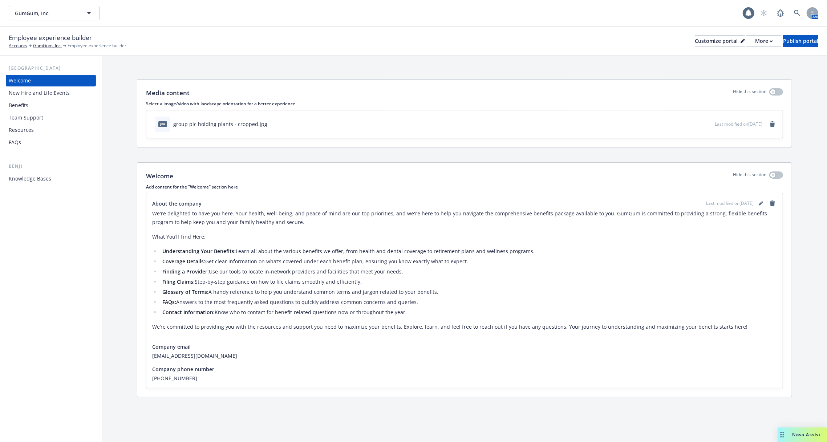
click at [44, 98] on div "New Hire and Life Events" at bounding box center [39, 93] width 61 height 12
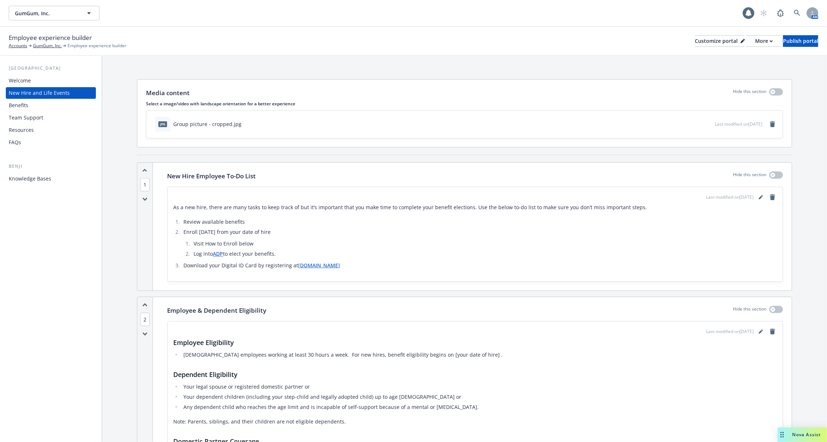
click at [40, 104] on div "Benefits" at bounding box center [51, 106] width 84 height 12
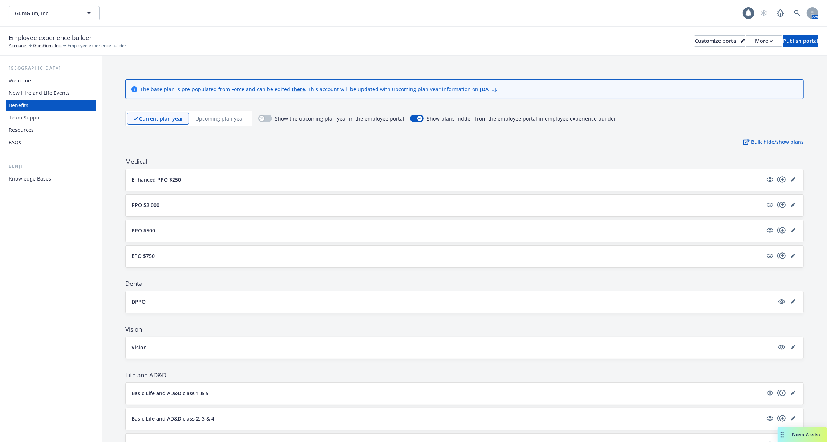
click at [50, 93] on div "New Hire and Life Events" at bounding box center [39, 93] width 61 height 12
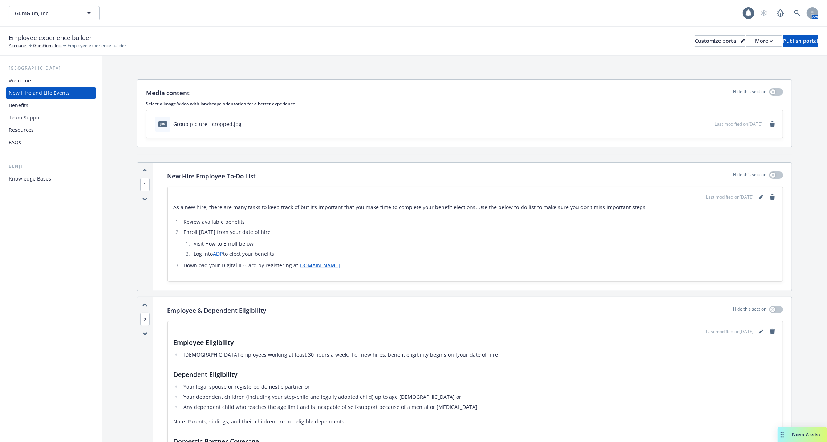
click at [47, 104] on div "Benefits" at bounding box center [51, 106] width 84 height 12
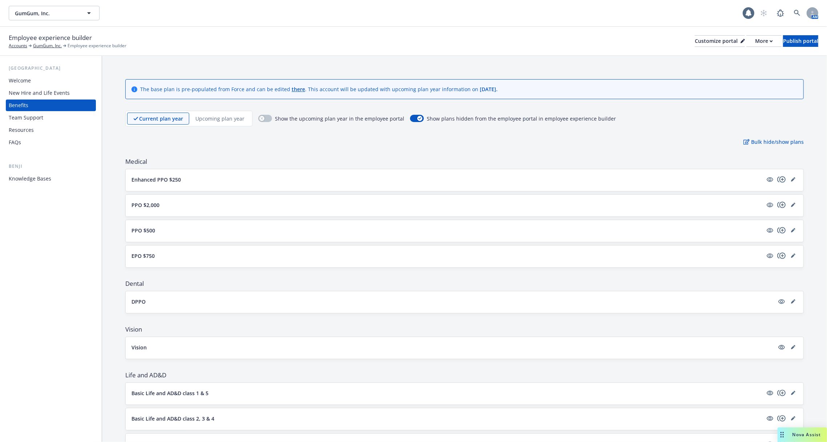
click at [48, 120] on div "Team Support" at bounding box center [51, 118] width 84 height 12
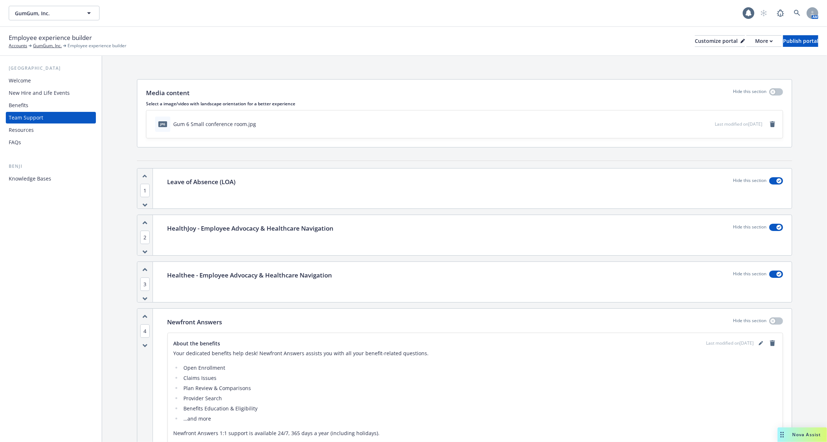
click at [46, 130] on div "Resources" at bounding box center [51, 130] width 84 height 12
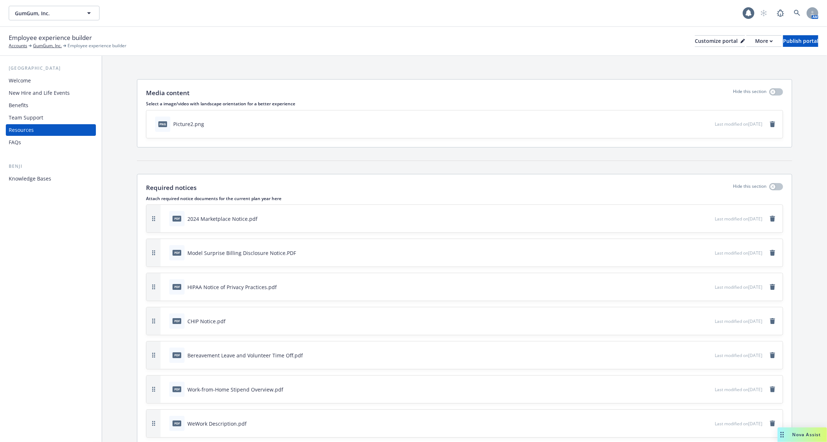
click at [48, 171] on div "Benji Knowledge Bases" at bounding box center [51, 174] width 90 height 22
click at [48, 178] on div "Knowledge Bases" at bounding box center [30, 179] width 42 height 12
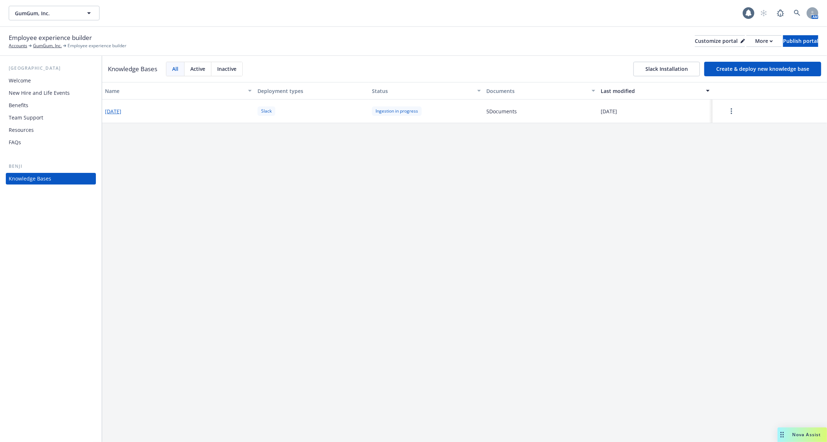
click at [121, 111] on button "[DATE]" at bounding box center [113, 112] width 16 height 8
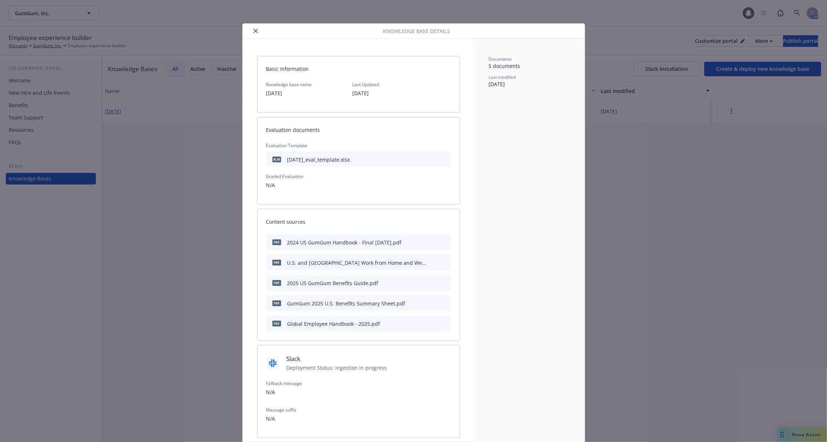
scroll to position [10, 0]
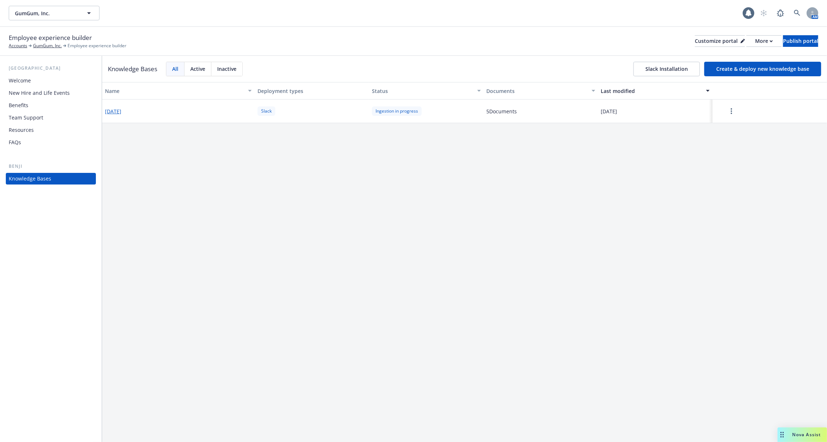
click at [737, 106] on button "button" at bounding box center [731, 111] width 32 height 15
click at [725, 126] on div "Resume" at bounding box center [731, 128] width 43 height 12
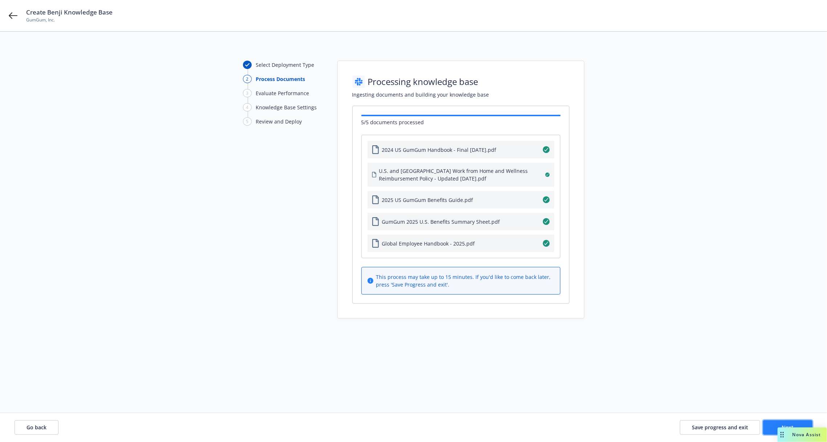
click at [772, 426] on button "Next" at bounding box center [787, 427] width 49 height 15
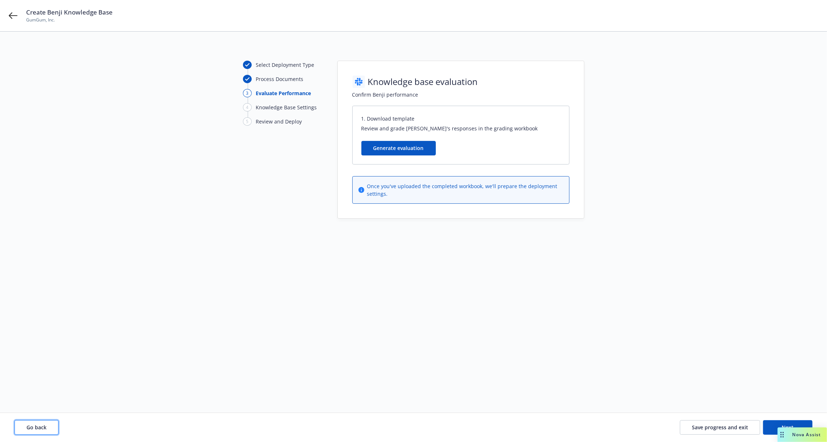
click at [21, 425] on button "Go back" at bounding box center [37, 427] width 44 height 15
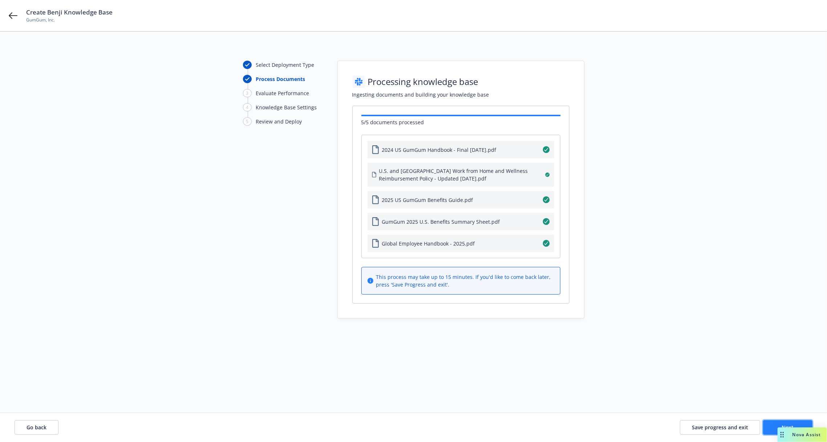
click at [774, 427] on button "Next" at bounding box center [787, 427] width 49 height 15
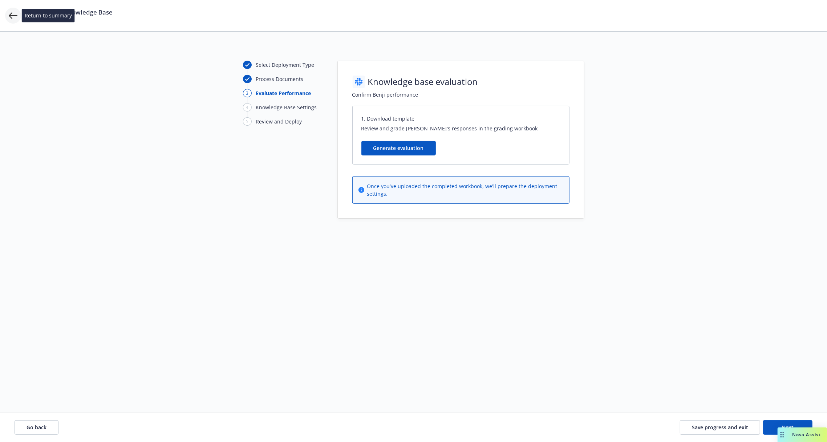
click at [13, 20] on icon at bounding box center [13, 15] width 9 height 9
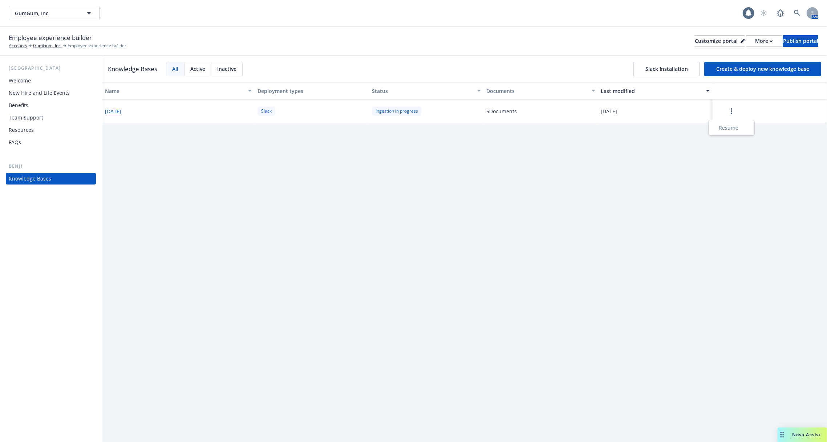
click at [724, 113] on button "button" at bounding box center [731, 111] width 32 height 15
click at [729, 127] on div "Resume" at bounding box center [731, 128] width 43 height 12
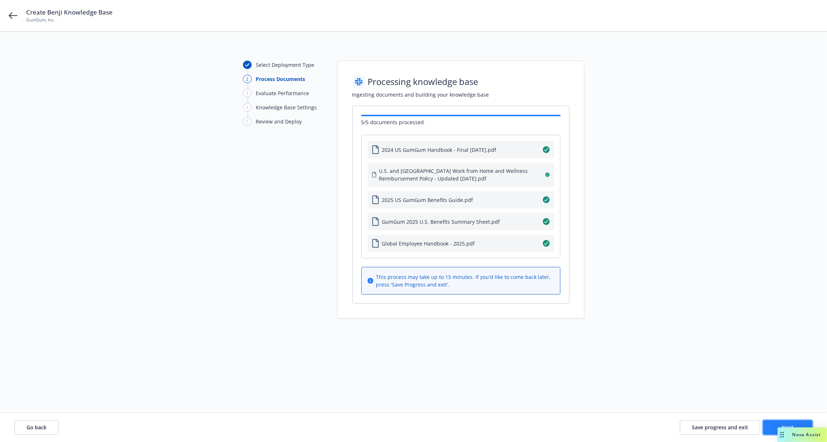
click at [769, 426] on button "Next" at bounding box center [787, 427] width 49 height 15
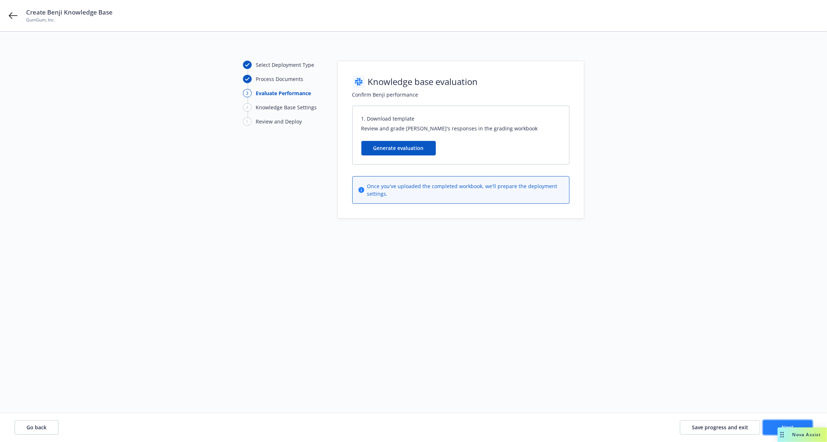
click at [768, 426] on button "Next" at bounding box center [787, 427] width 49 height 15
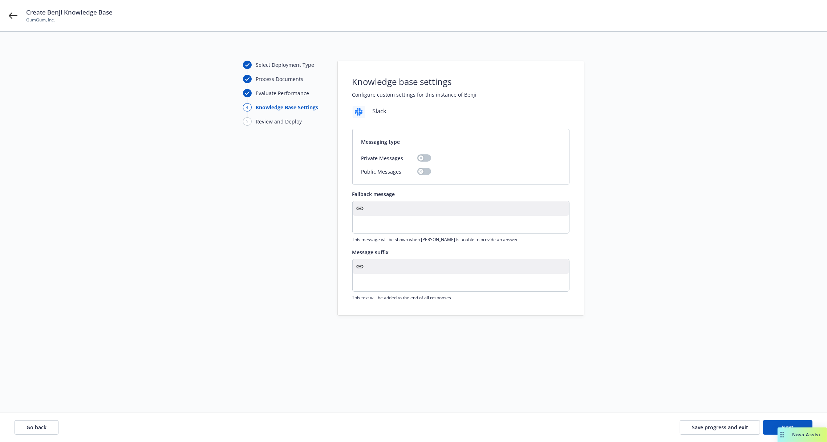
click at [573, 247] on div "Knowledge base settings Configure custom settings for this instance of [PERSON_…" at bounding box center [461, 188] width 246 height 254
click at [32, 421] on button "Go back" at bounding box center [37, 427] width 44 height 15
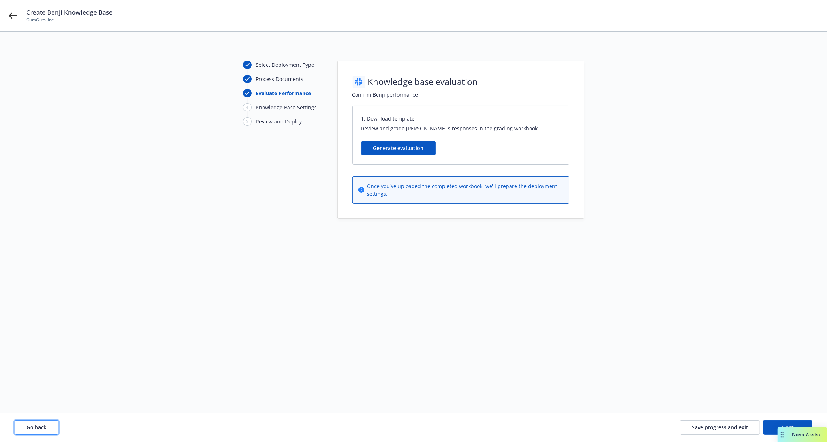
click at [32, 421] on button "Go back" at bounding box center [37, 427] width 44 height 15
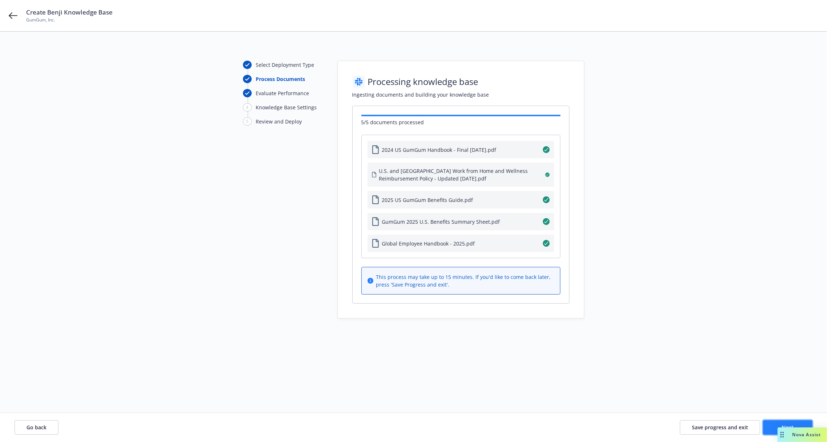
click at [770, 424] on button "Next" at bounding box center [787, 427] width 49 height 15
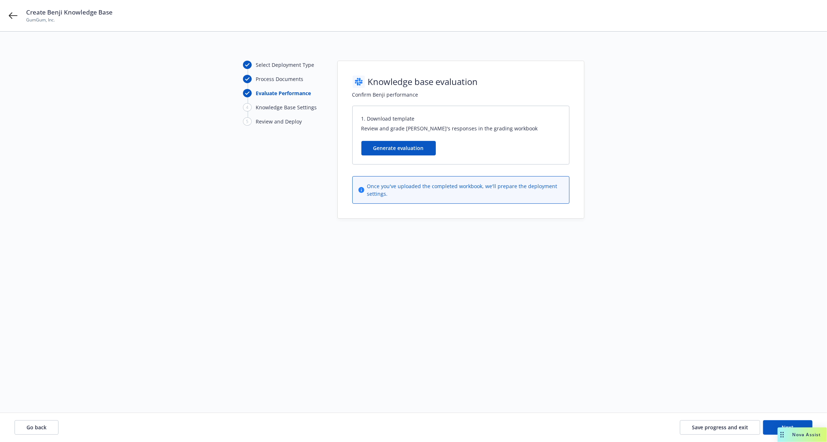
click at [404, 151] on button "Generate evaluation" at bounding box center [398, 148] width 74 height 15
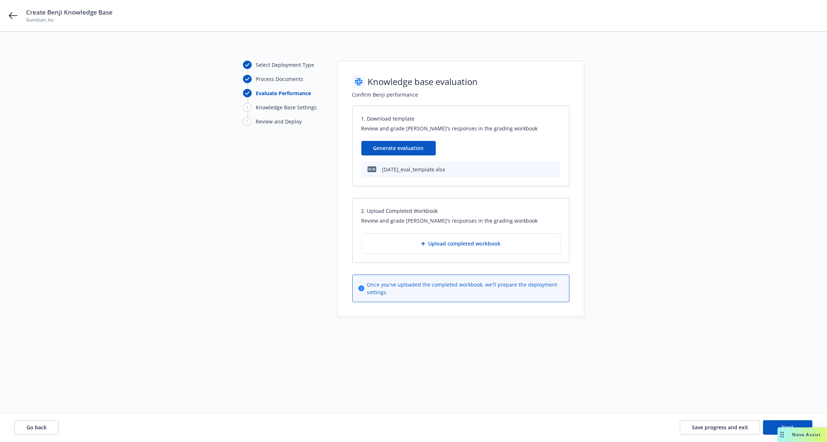
click at [470, 242] on span "Upload completed workbook" at bounding box center [464, 244] width 72 height 8
click at [767, 425] on button "Next" at bounding box center [787, 427] width 49 height 15
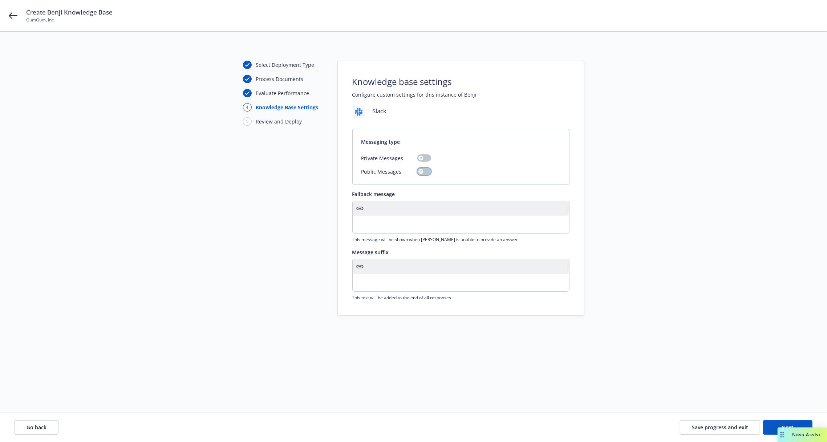
click at [426, 168] on button "button" at bounding box center [424, 171] width 14 height 7
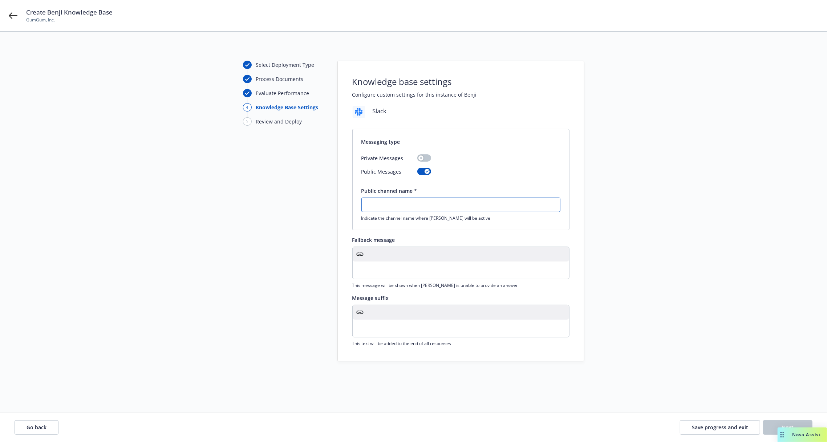
click at [419, 202] on input "text" at bounding box center [461, 205] width 198 height 14
paste input "#ask-benefits-assistant"
click at [386, 204] on input "testing-#ask-benefits-assistant" at bounding box center [461, 205] width 198 height 14
click at [382, 207] on input "testing-ask-benefits-assistant" at bounding box center [461, 205] width 198 height 14
click at [382, 206] on input "testing-ask-benefits-assistant" at bounding box center [461, 205] width 198 height 14
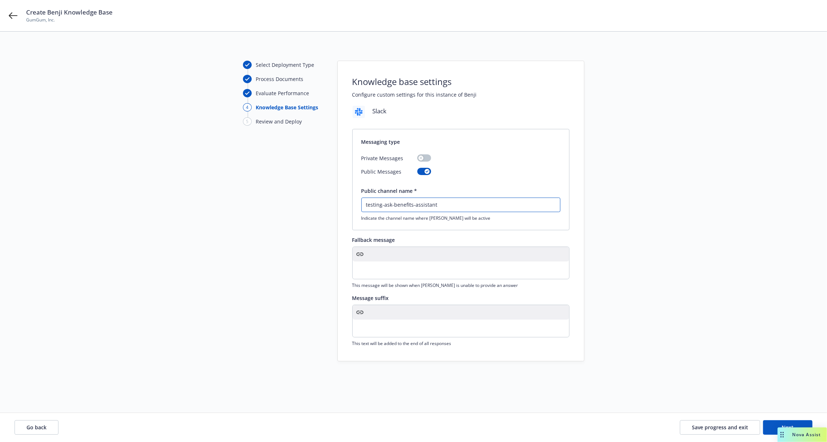
type input "testing-ask-benefits-assistant"
click at [403, 262] on div "editable markdown" at bounding box center [461, 269] width 216 height 17
click at [412, 267] on p "editable markdown" at bounding box center [461, 270] width 208 height 9
click at [410, 331] on p "editable markdown" at bounding box center [461, 328] width 208 height 9
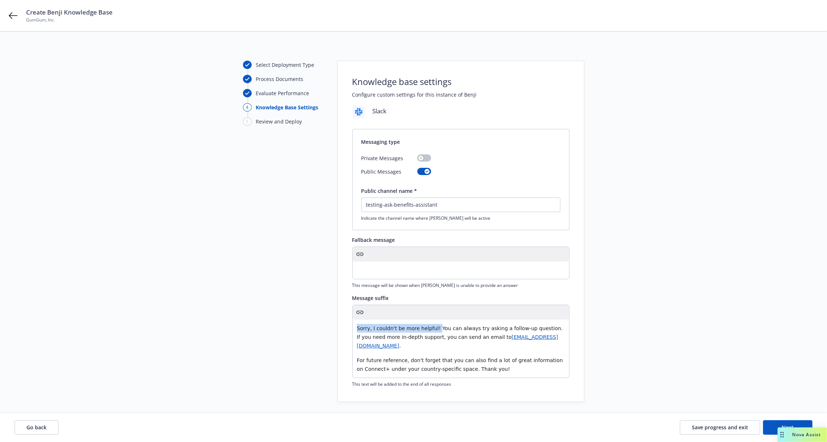
drag, startPoint x: 435, startPoint y: 326, endPoint x: 311, endPoint y: 328, distance: 123.5
click at [311, 328] on div "Select Deployment Type Process Documents Evaluate Performance 4 Knowledge Base …" at bounding box center [414, 231] width 810 height 341
click at [436, 357] on span "For future reference, don't forget that you can also find a lot of great inform…" at bounding box center [461, 364] width 208 height 15
click at [770, 425] on button "Next" at bounding box center [787, 427] width 49 height 15
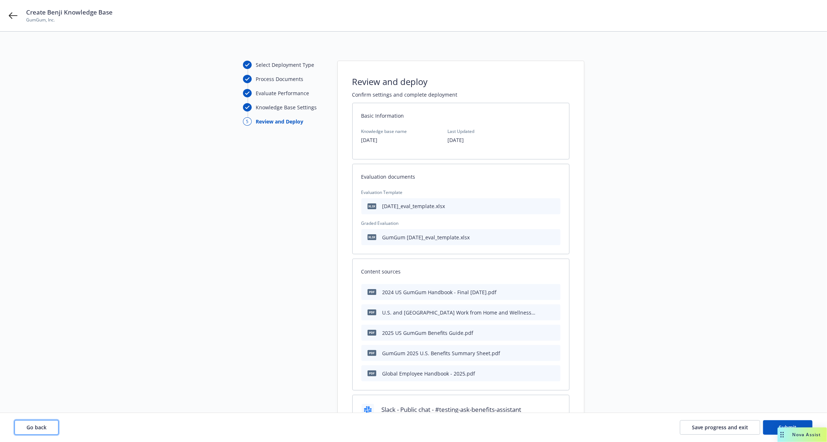
click at [41, 421] on button "Go back" at bounding box center [37, 427] width 44 height 15
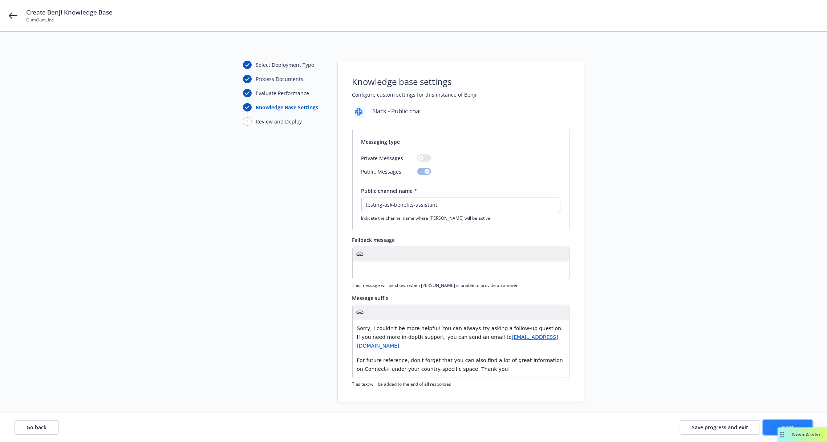
click at [766, 423] on button "Next" at bounding box center [787, 427] width 49 height 15
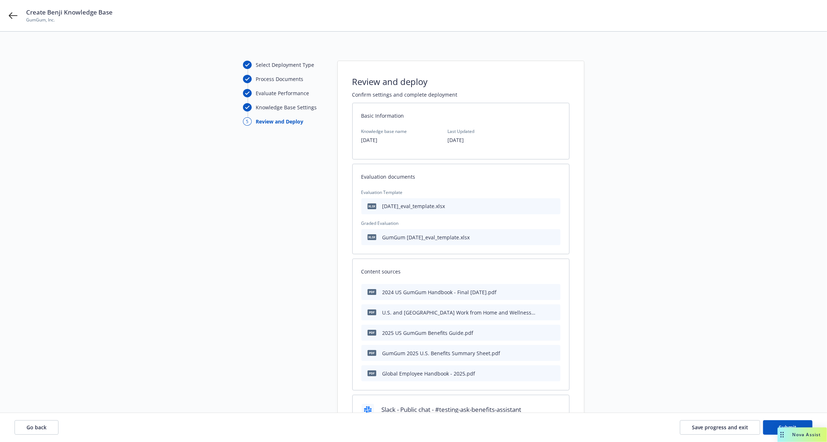
scroll to position [163, 0]
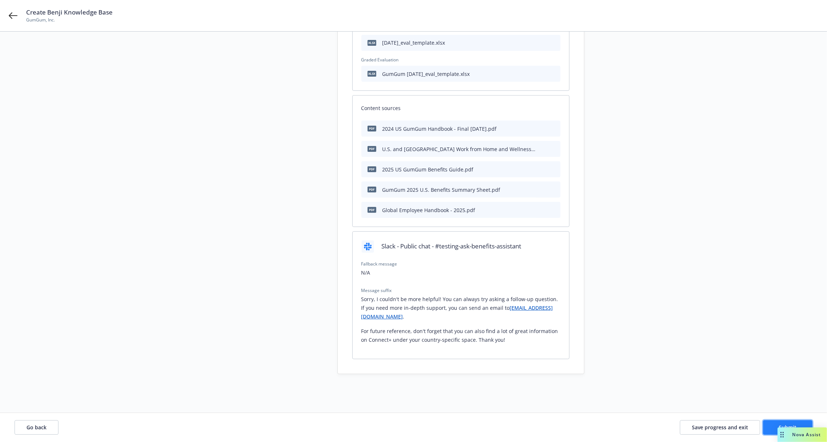
click at [774, 425] on button "Submit" at bounding box center [787, 427] width 49 height 15
